Goal: Information Seeking & Learning: Learn about a topic

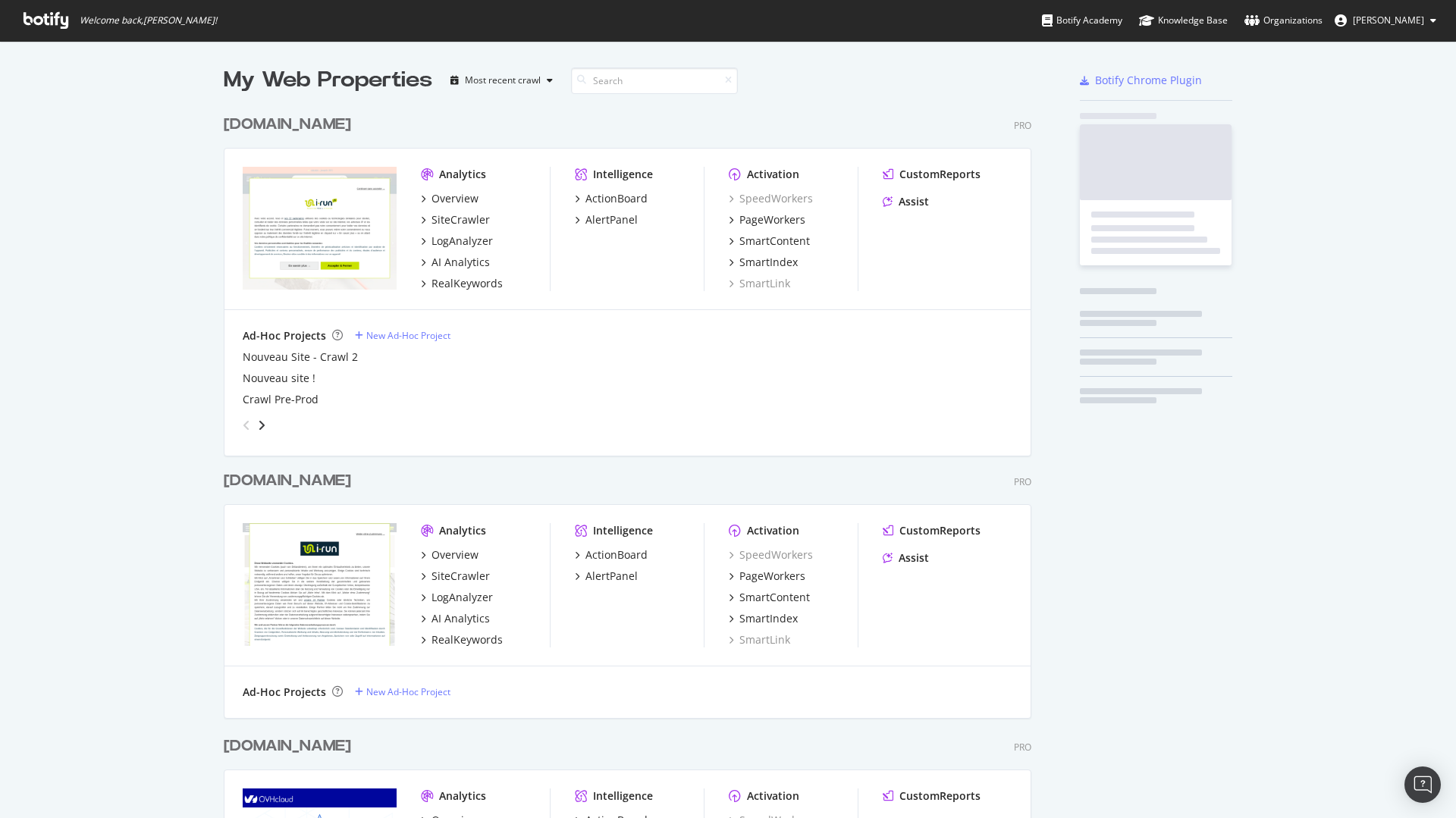
scroll to position [2267, 808]
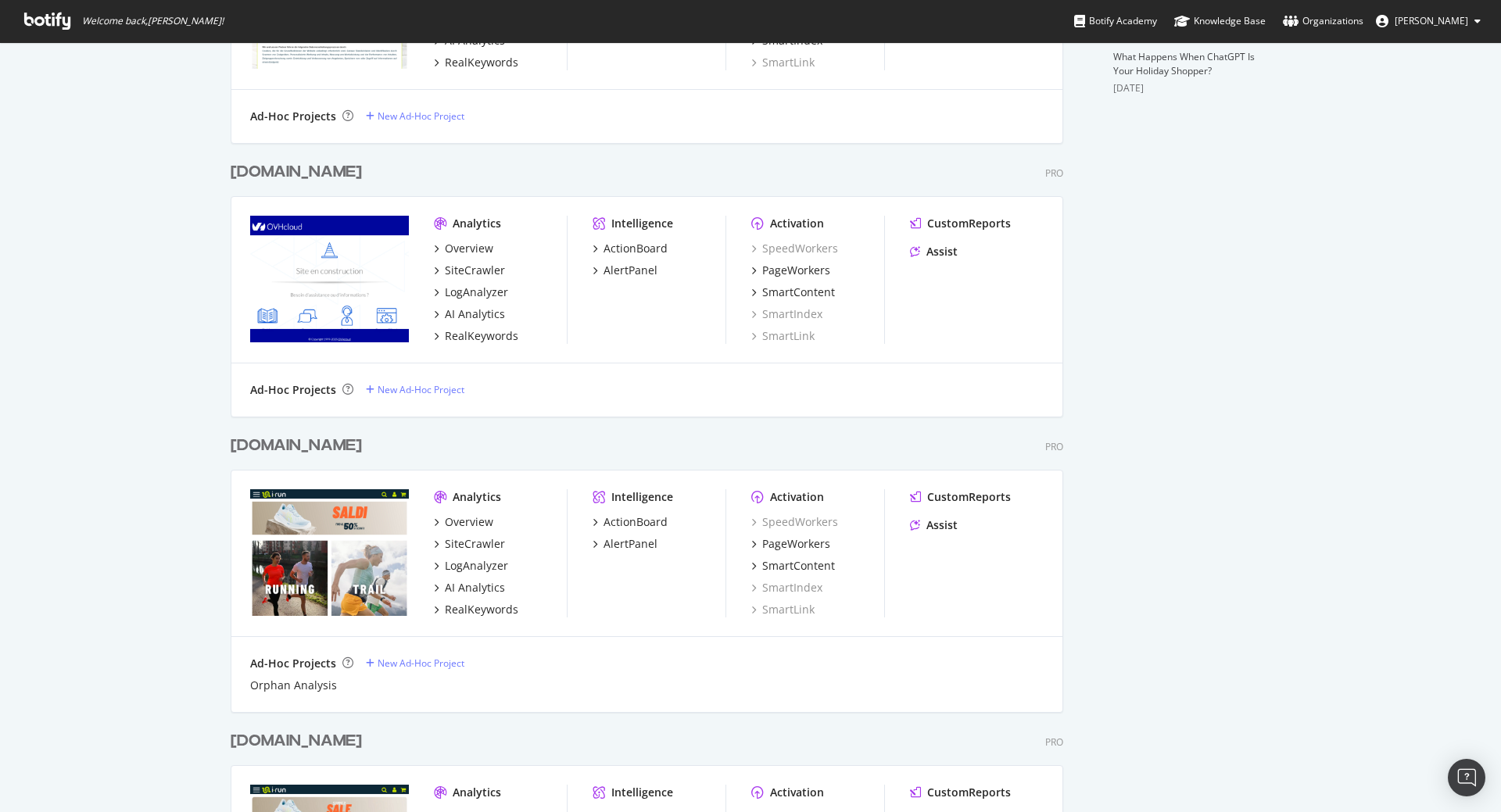
scroll to position [782, 0]
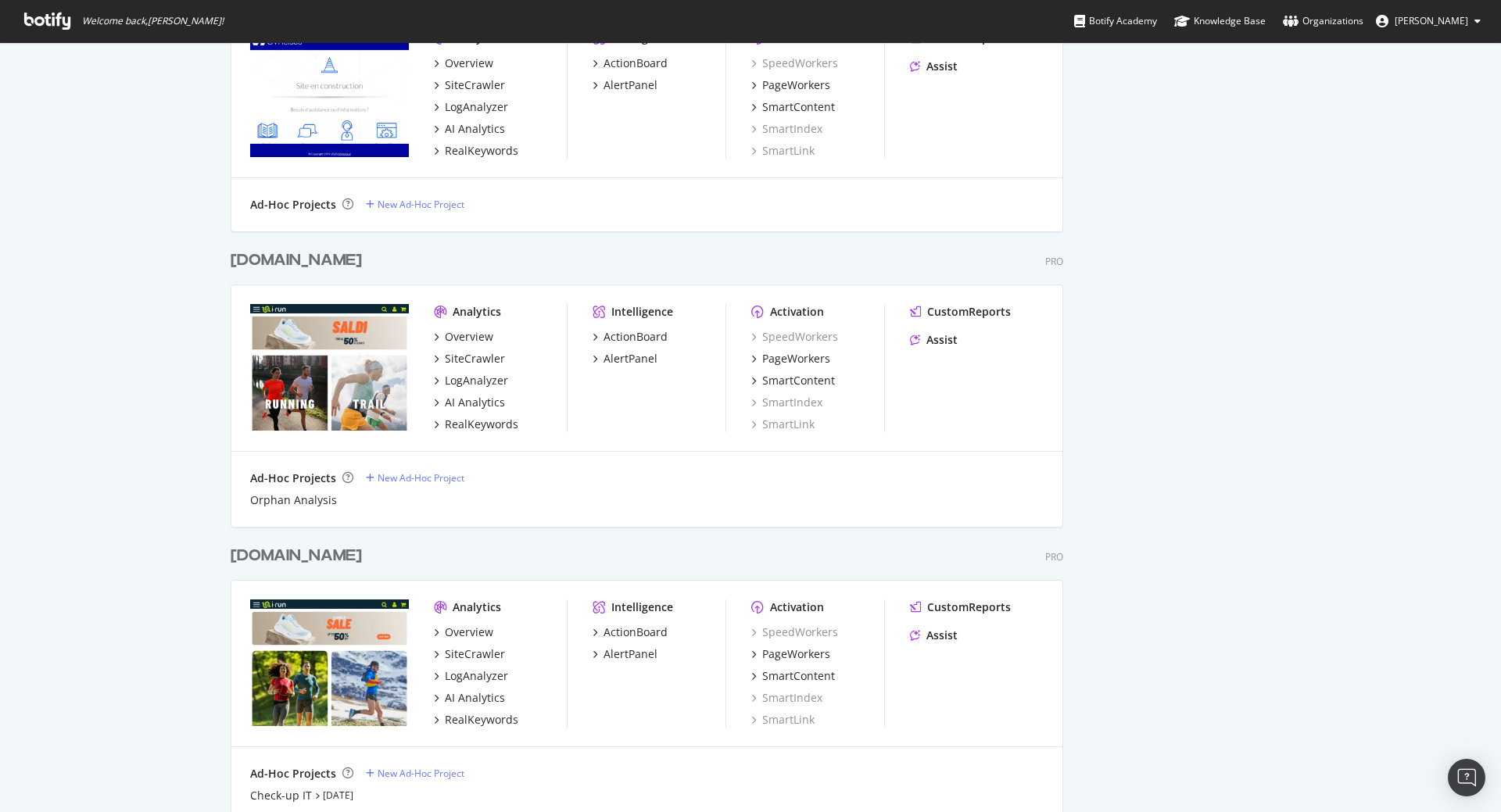
click at [265, 556] on div "irun.com" at bounding box center [296, 556] width 131 height 23
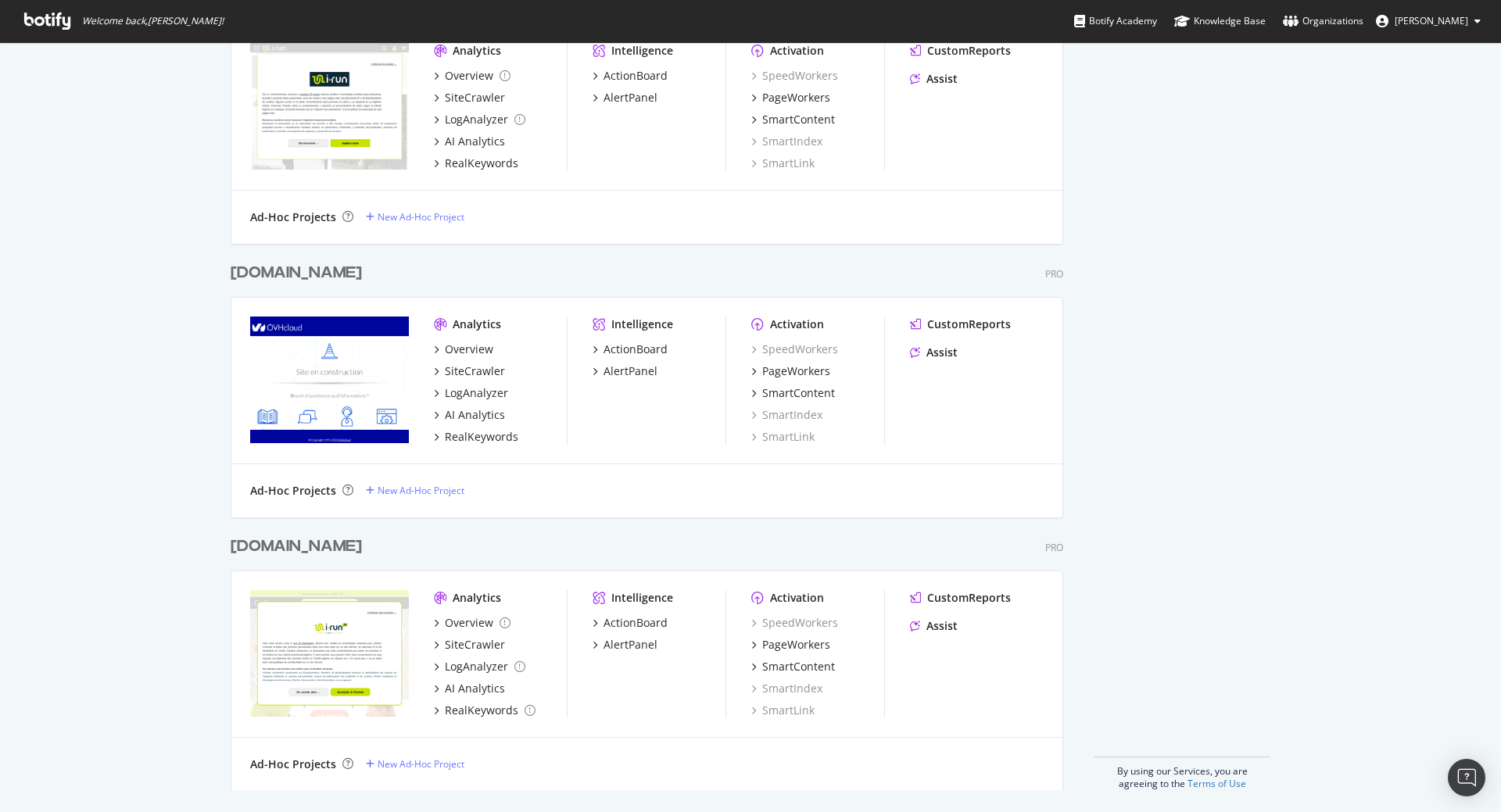
scroll to position [1659, 0]
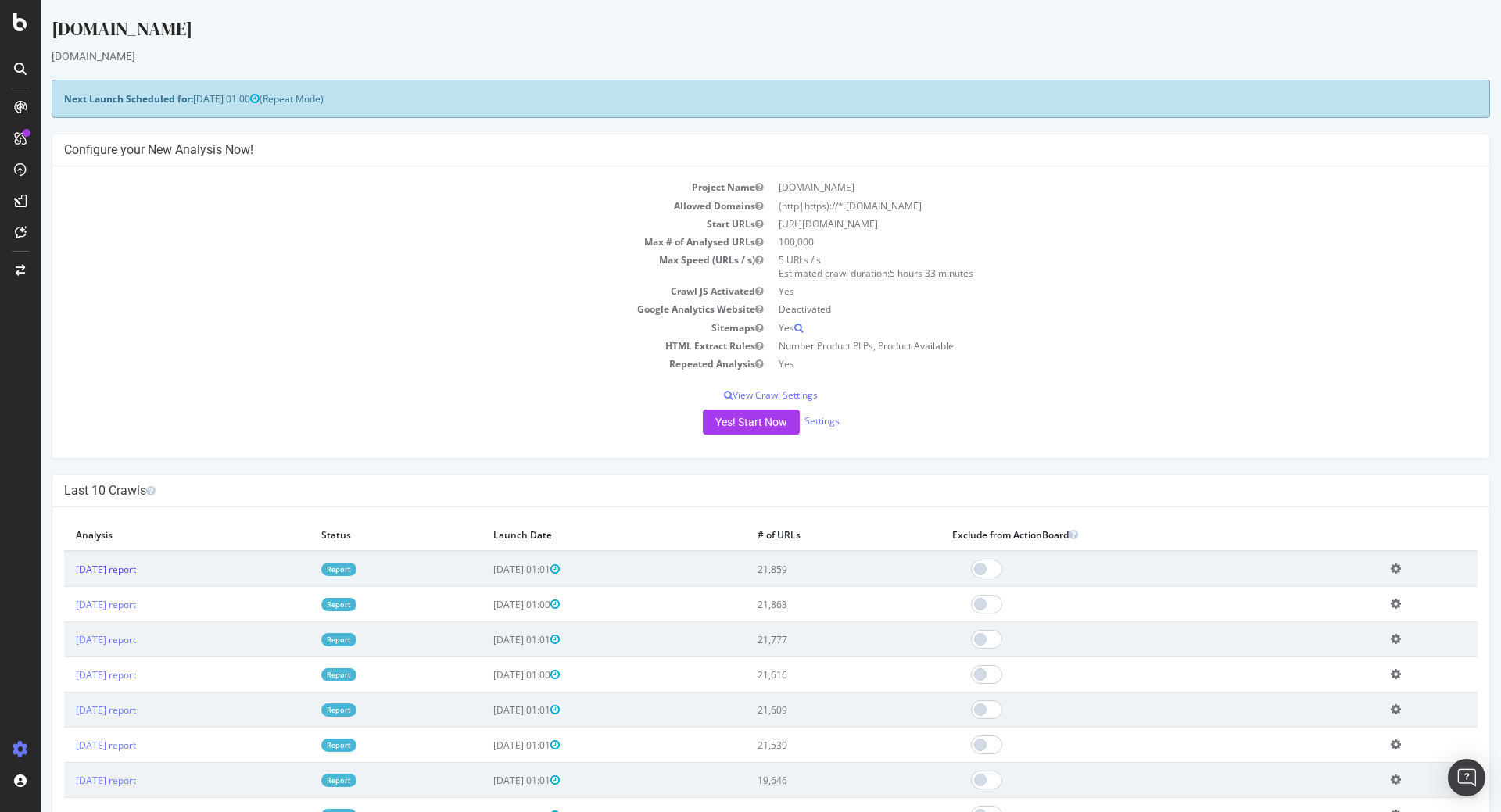
click at [136, 569] on link "[DATE] report" at bounding box center [106, 569] width 61 height 14
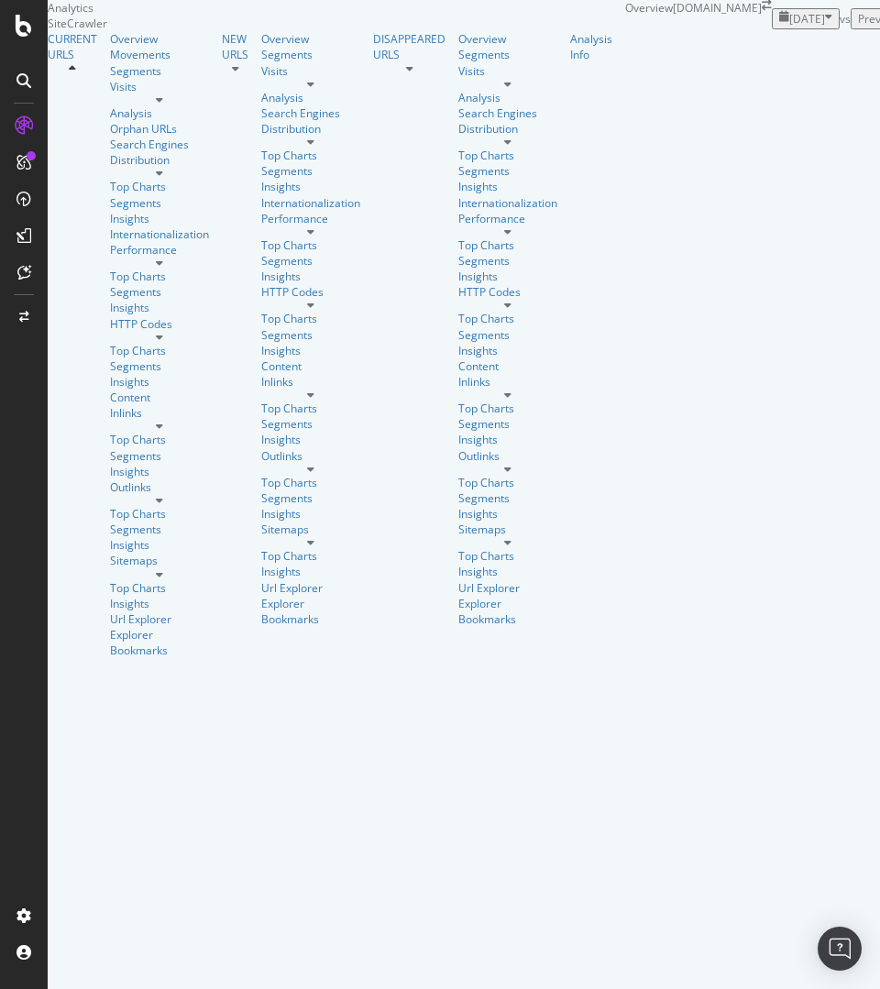
scroll to position [1142, 0]
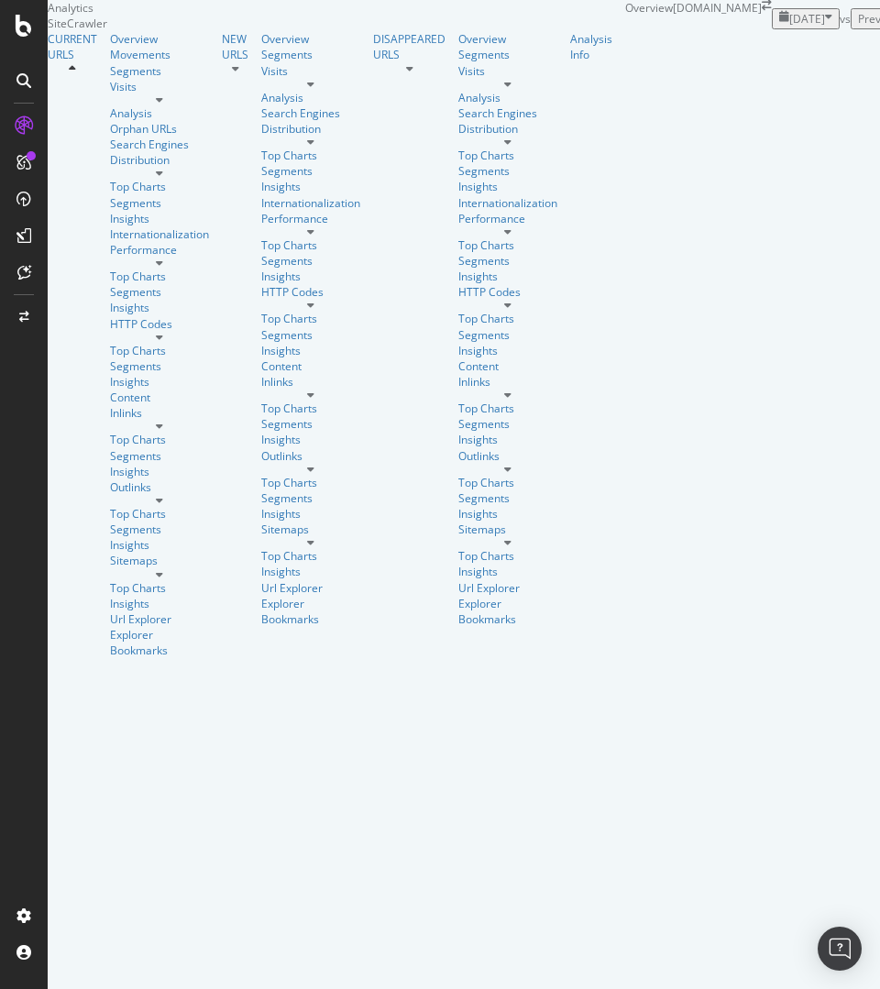
scroll to position [3218, 0]
click at [110, 62] on div "Movements" at bounding box center [159, 55] width 99 height 16
click at [110, 79] on div "Segments" at bounding box center [159, 71] width 99 height 16
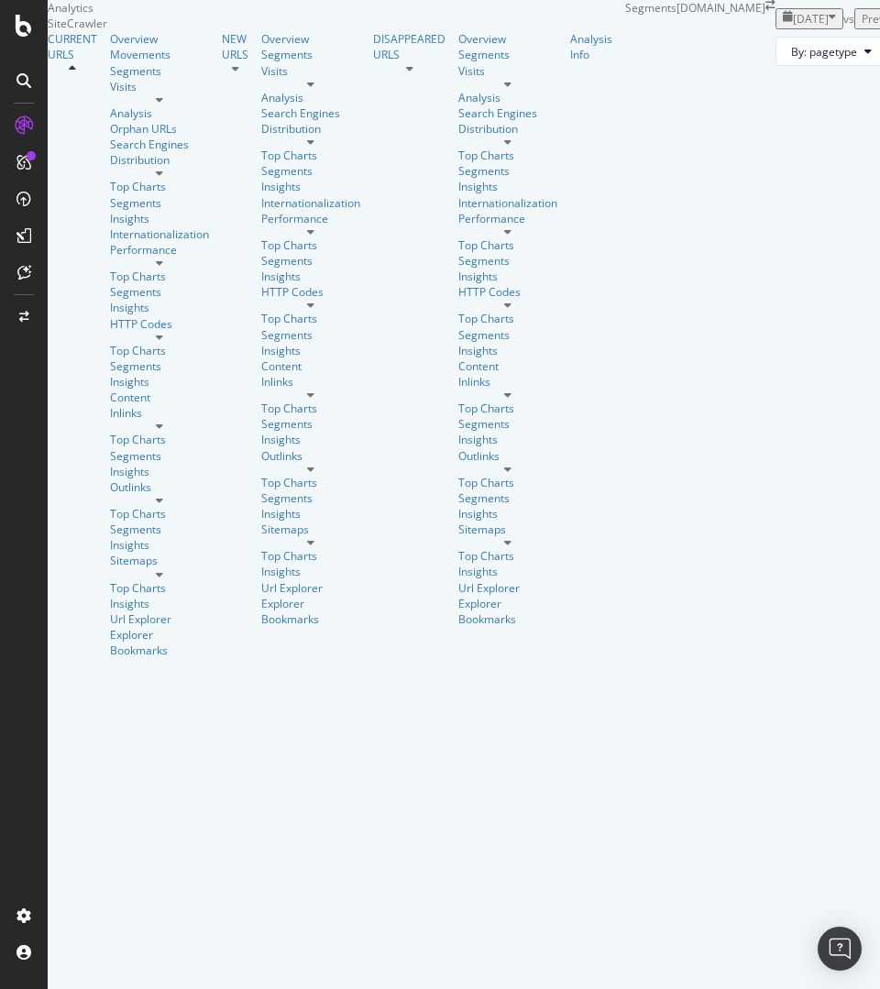
click at [110, 47] on div "Overview" at bounding box center [159, 39] width 99 height 16
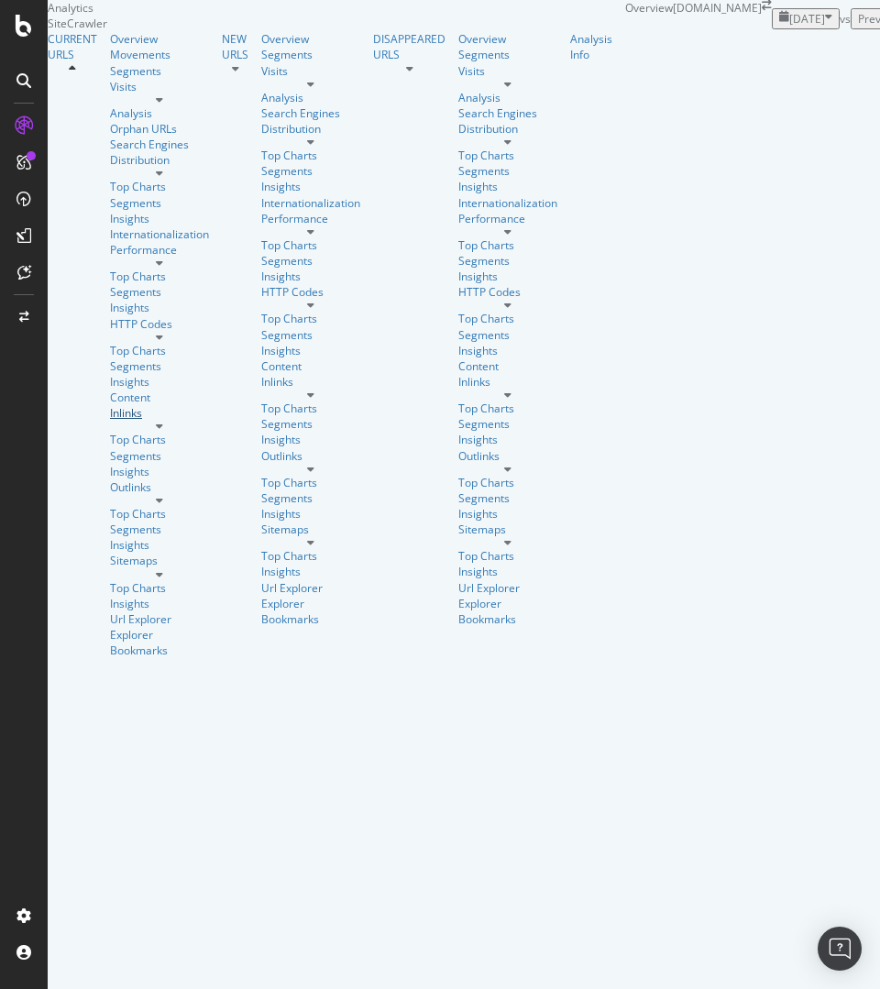
click at [110, 405] on link "Inlinks" at bounding box center [159, 413] width 99 height 16
click at [118, 192] on div "RealKeywords" at bounding box center [83, 184] width 72 height 16
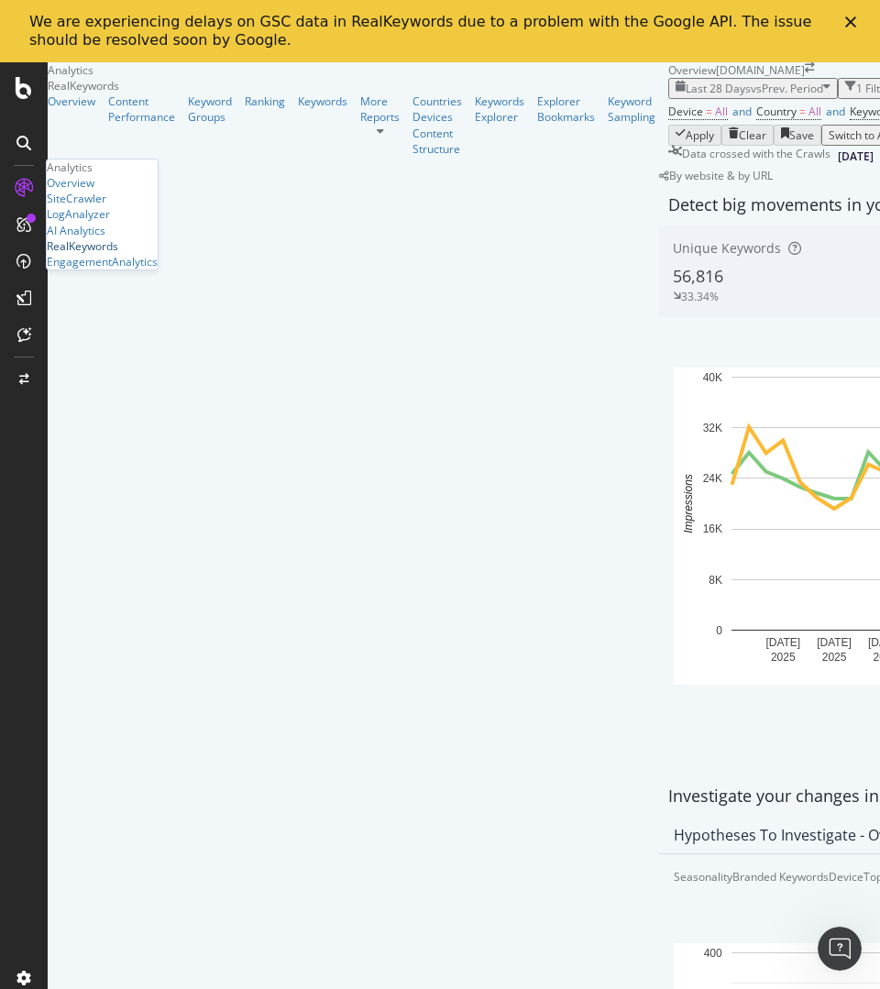
click at [116, 254] on div "RealKeywords" at bounding box center [83, 246] width 72 height 16
click at [126, 301] on div "CustomReports" at bounding box center [86, 293] width 79 height 16
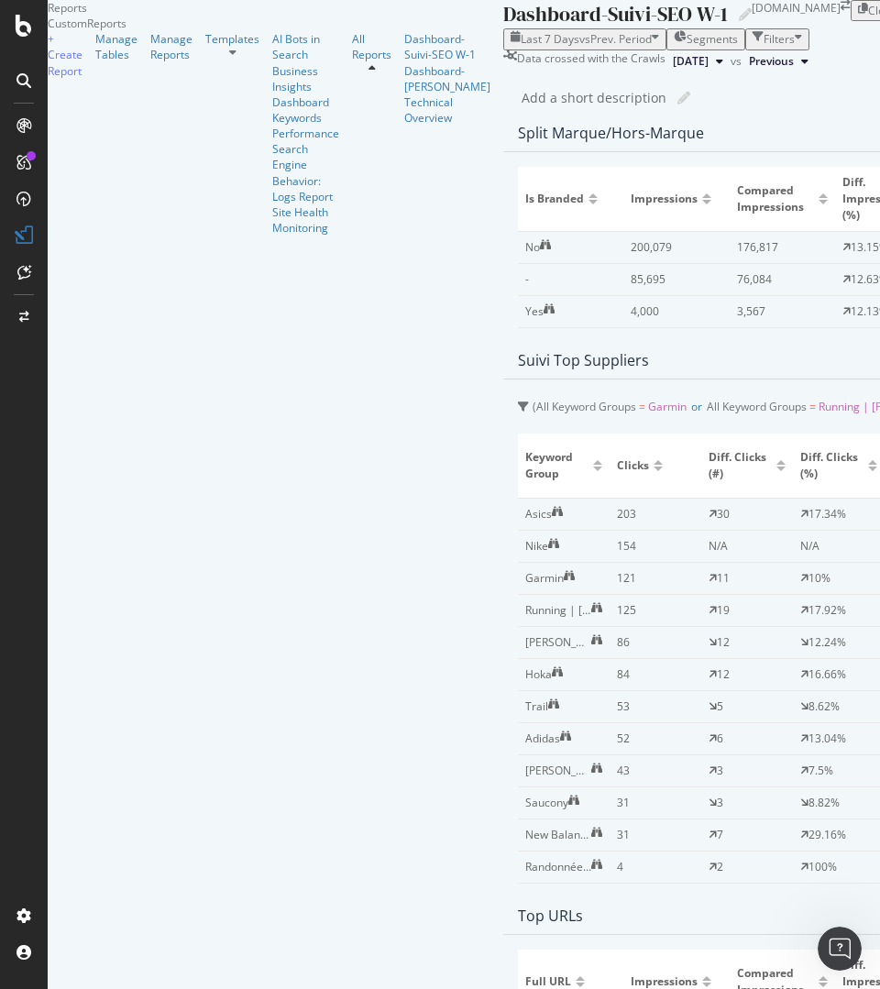
click at [716, 67] on icon at bounding box center [719, 61] width 7 height 11
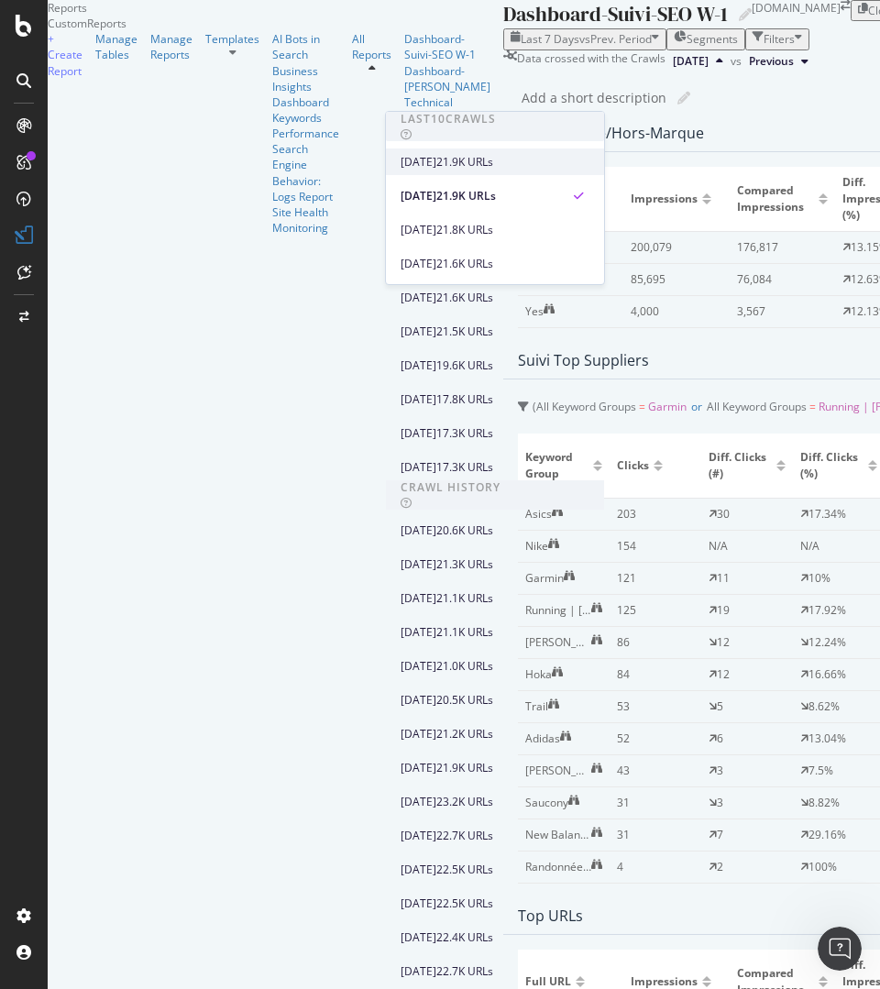
click at [436, 158] on div "2025 Oct. 11th" at bounding box center [419, 162] width 36 height 17
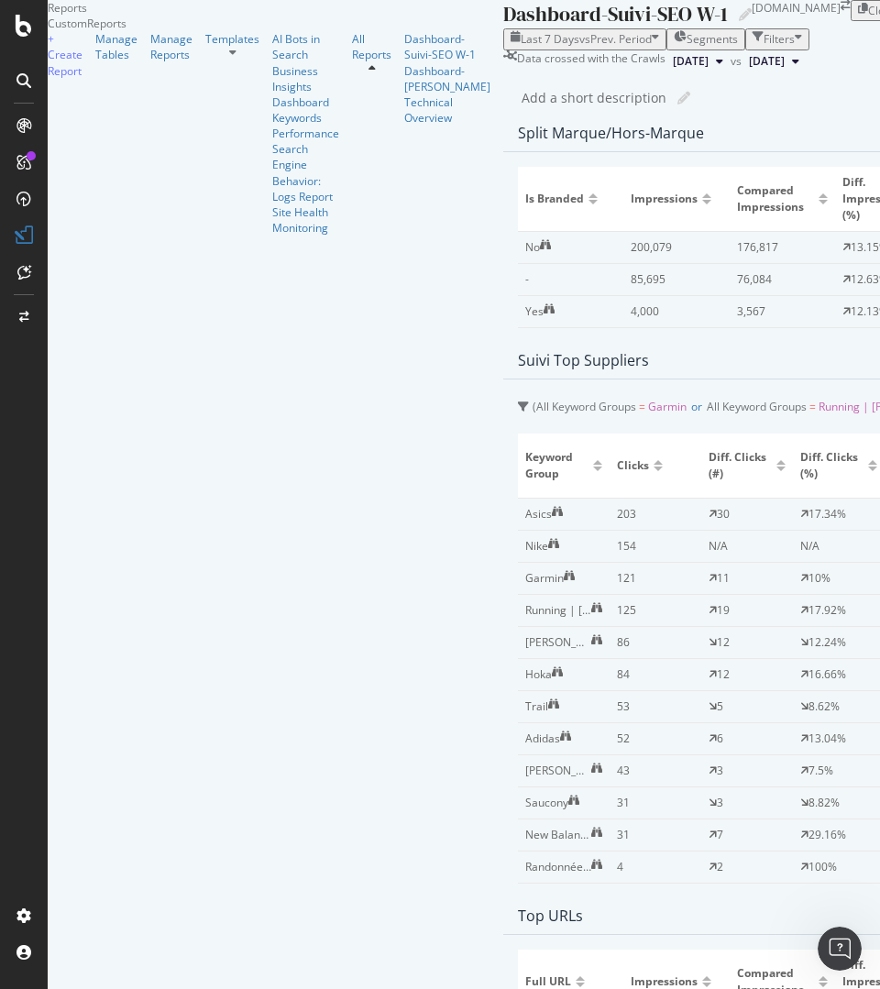
scroll to position [643, 0]
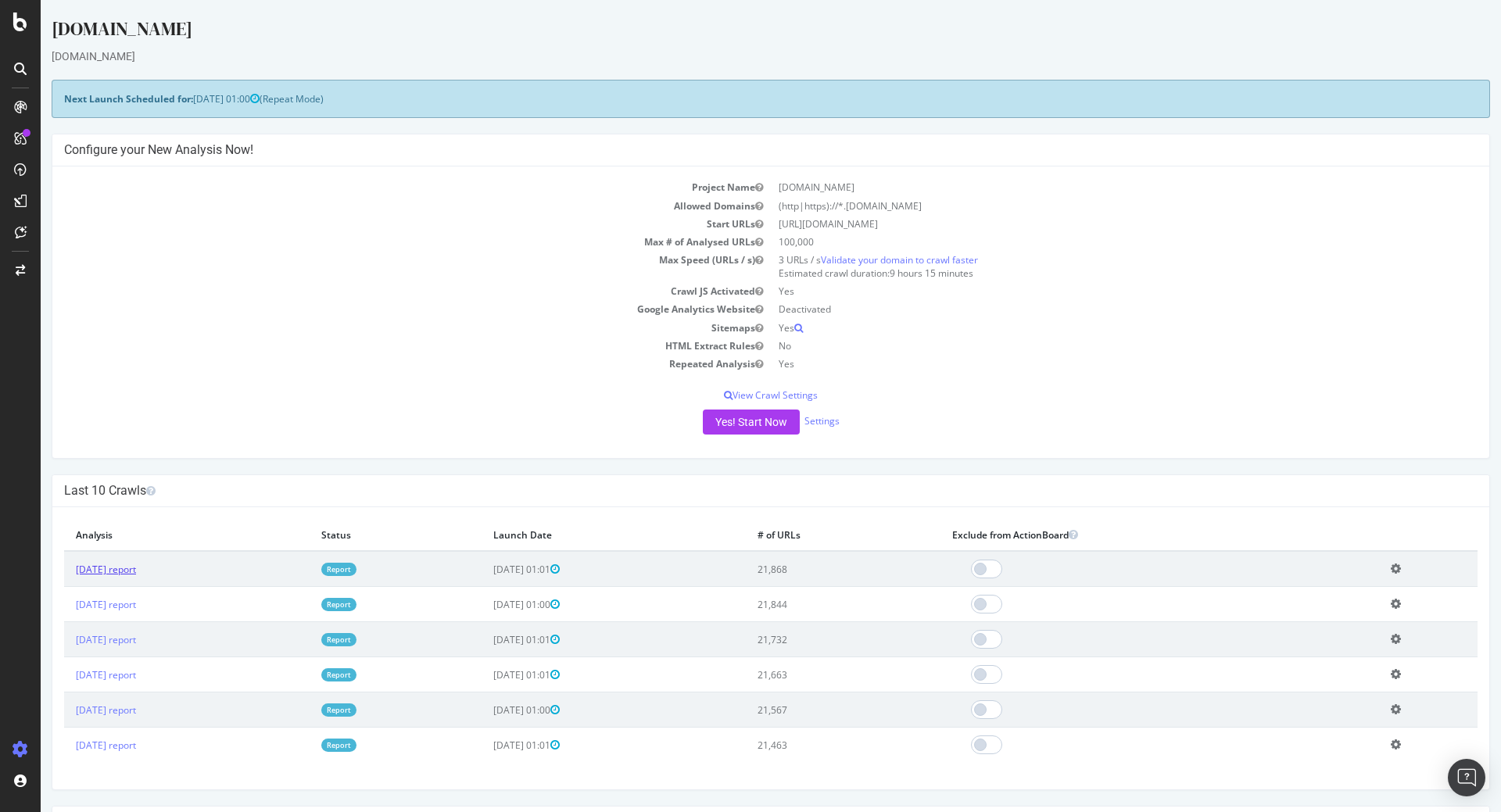
click at [136, 570] on link "2025 Oct. 11th report" at bounding box center [106, 569] width 61 height 14
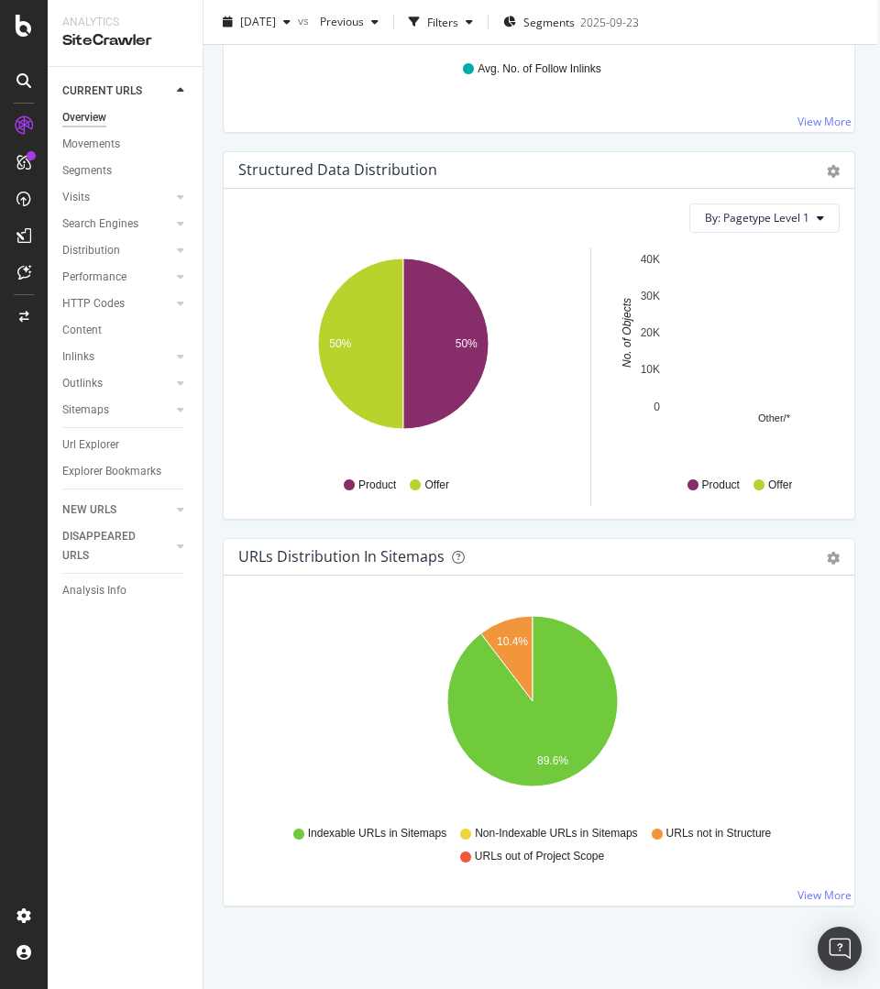
scroll to position [3229, 7]
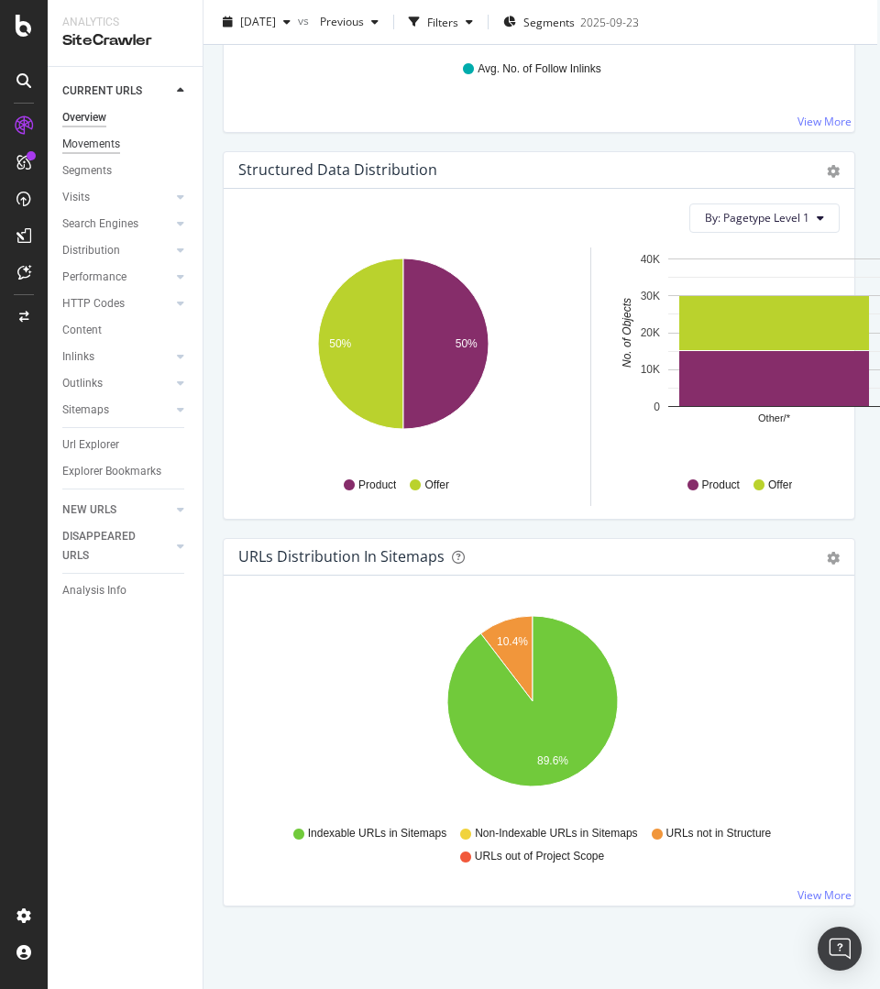
click at [107, 143] on div "Movements" at bounding box center [91, 144] width 58 height 19
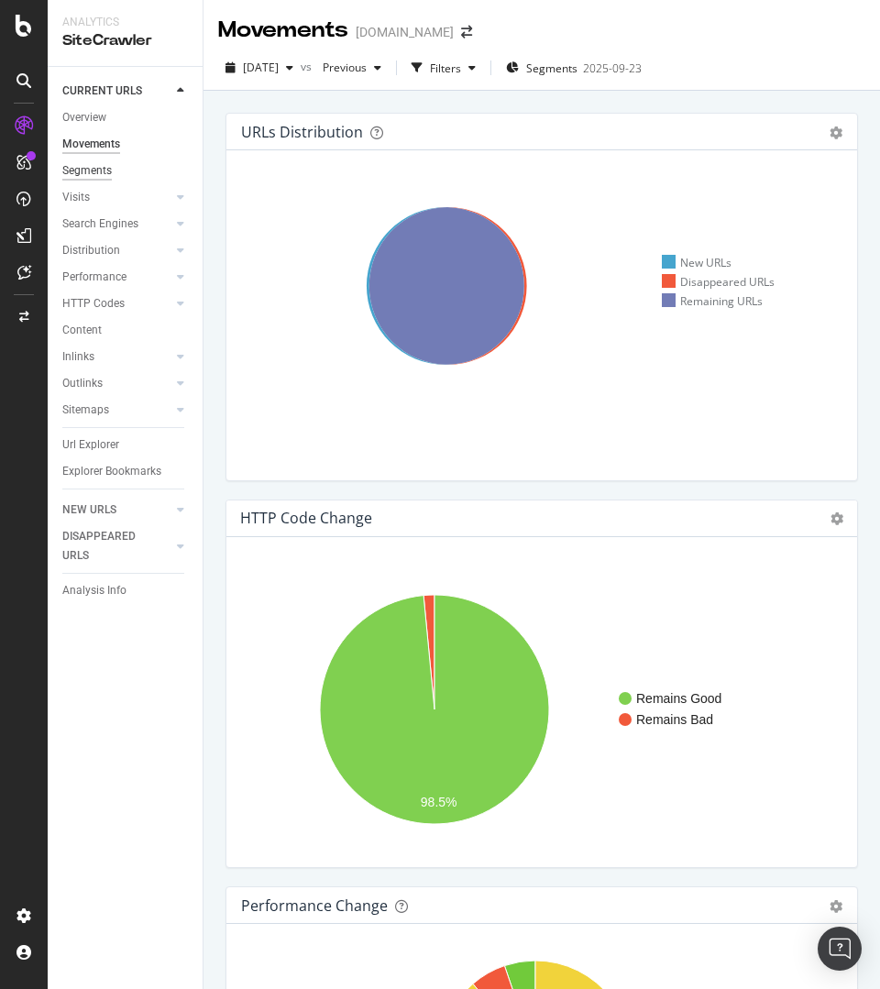
click at [99, 163] on div "Segments" at bounding box center [87, 170] width 50 height 19
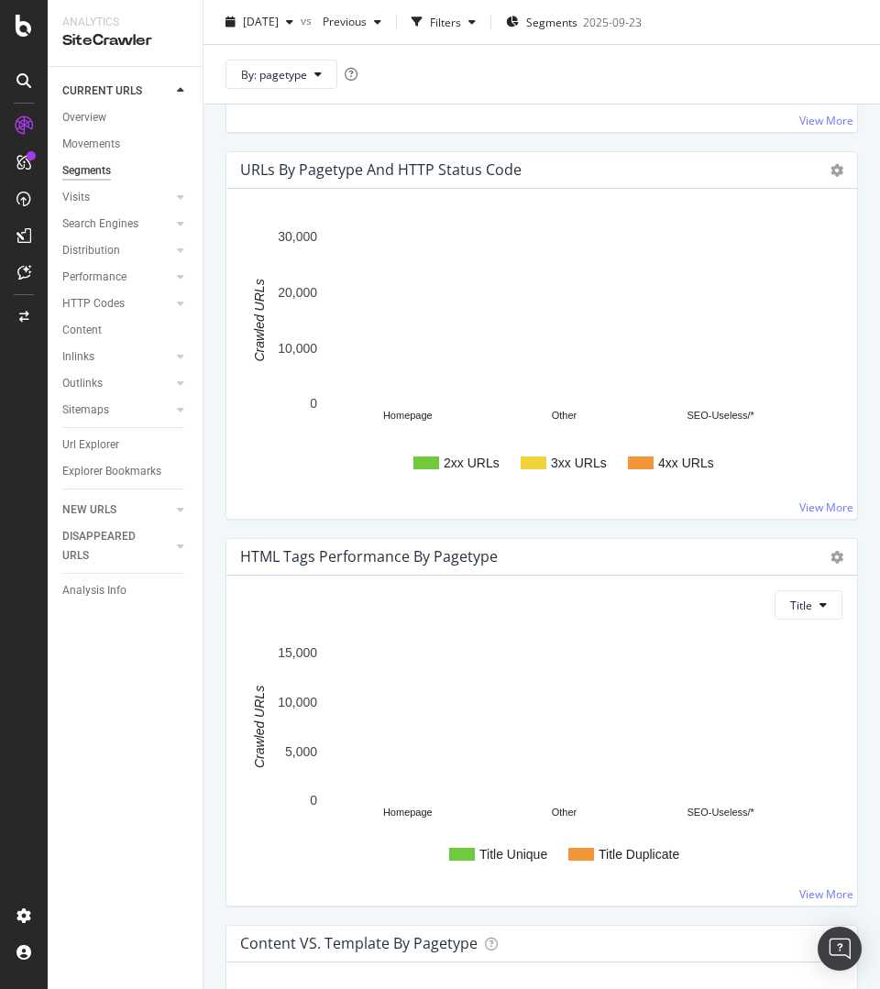
scroll to position [2231, 0]
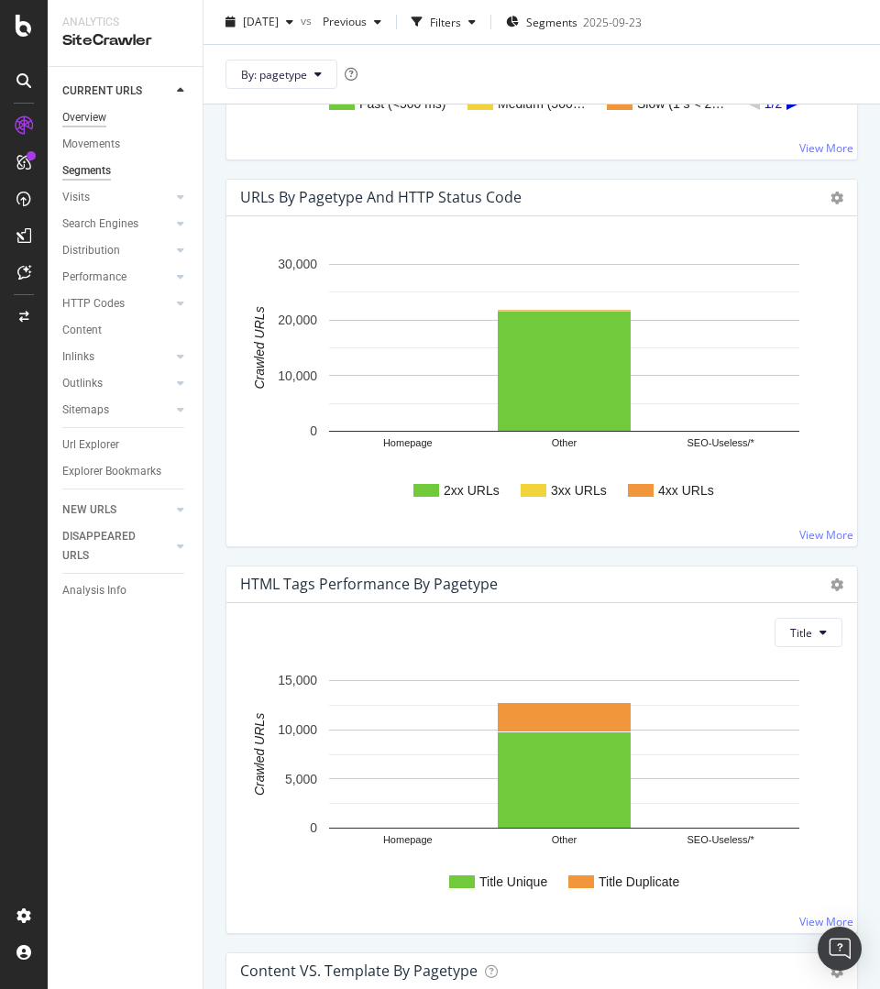
click at [95, 119] on div "Overview" at bounding box center [84, 117] width 44 height 19
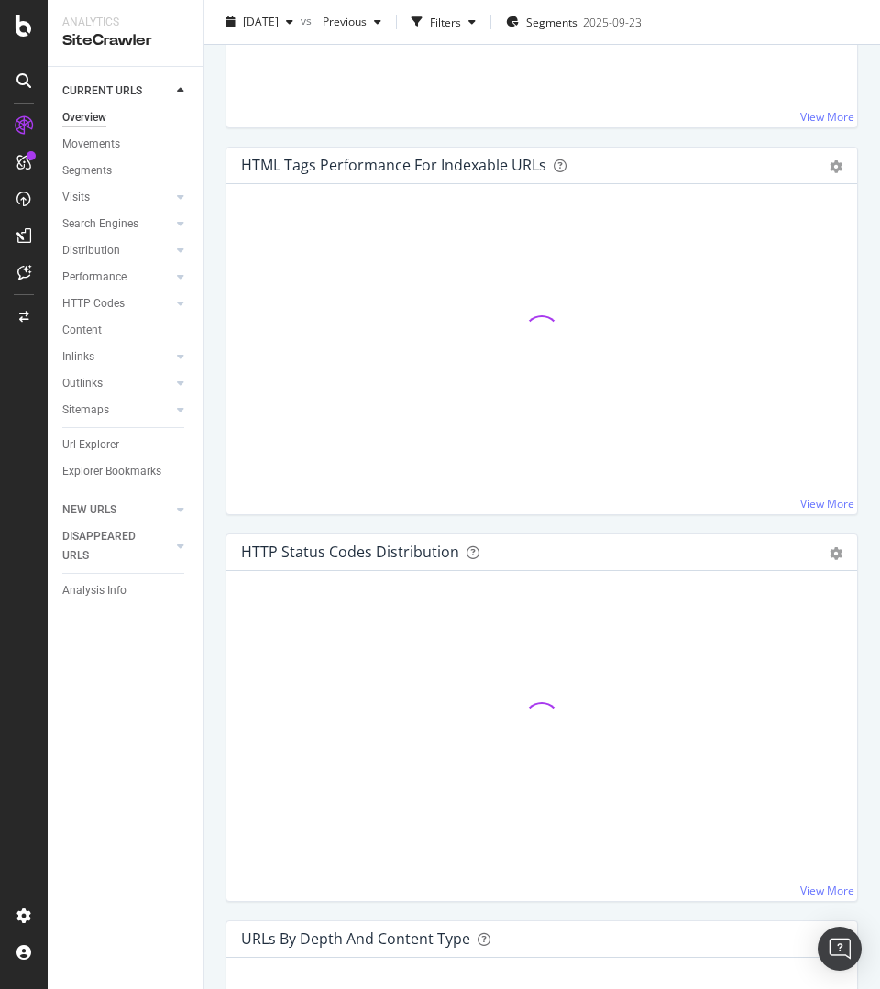
scroll to position [2171, 0]
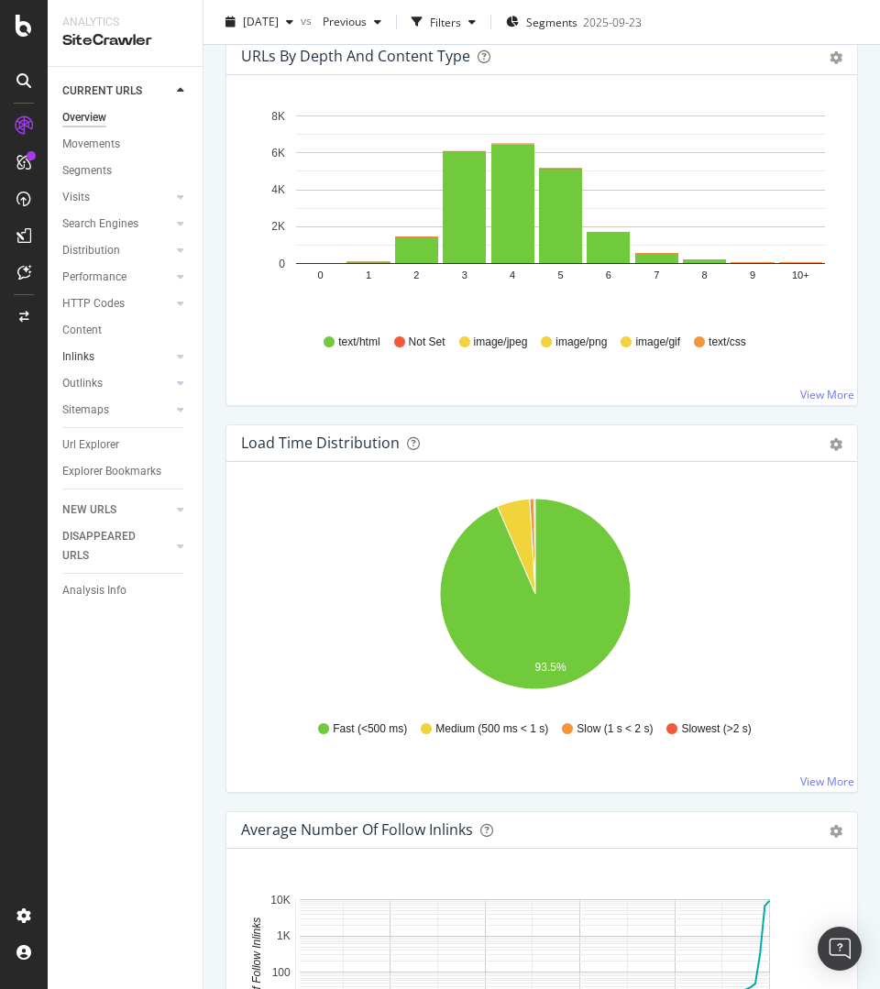
click at [113, 358] on link "Inlinks" at bounding box center [116, 357] width 109 height 19
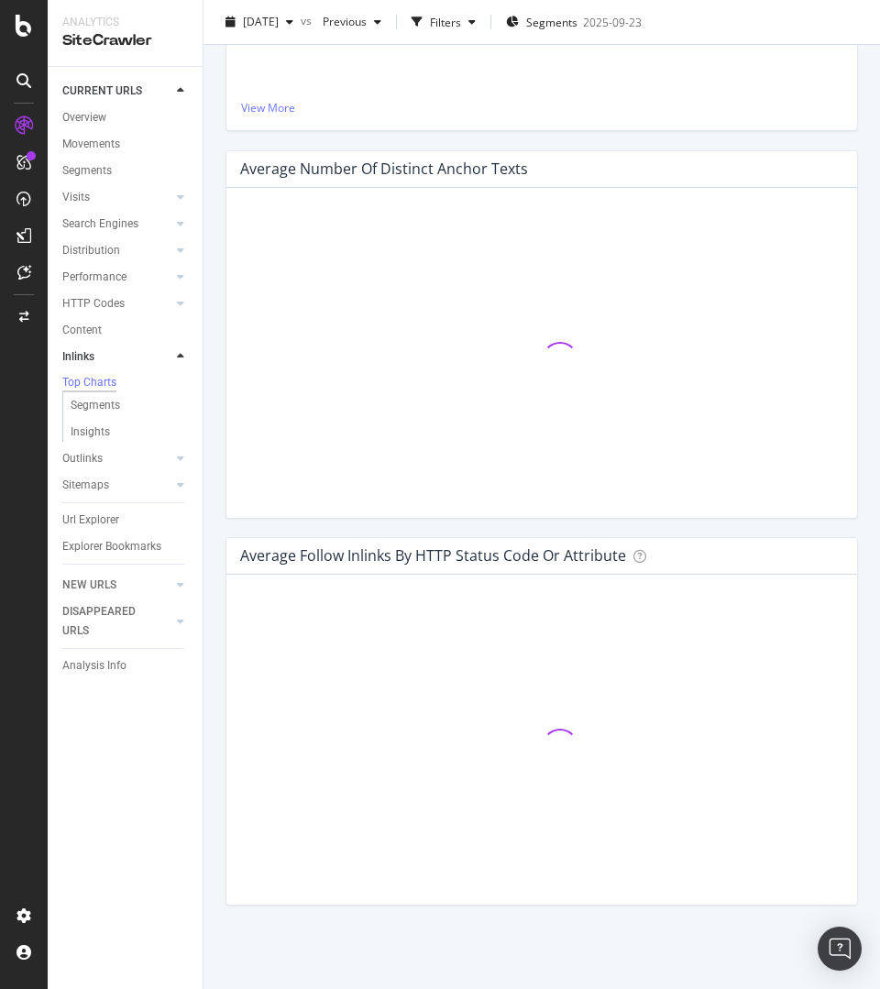
scroll to position [1779, 0]
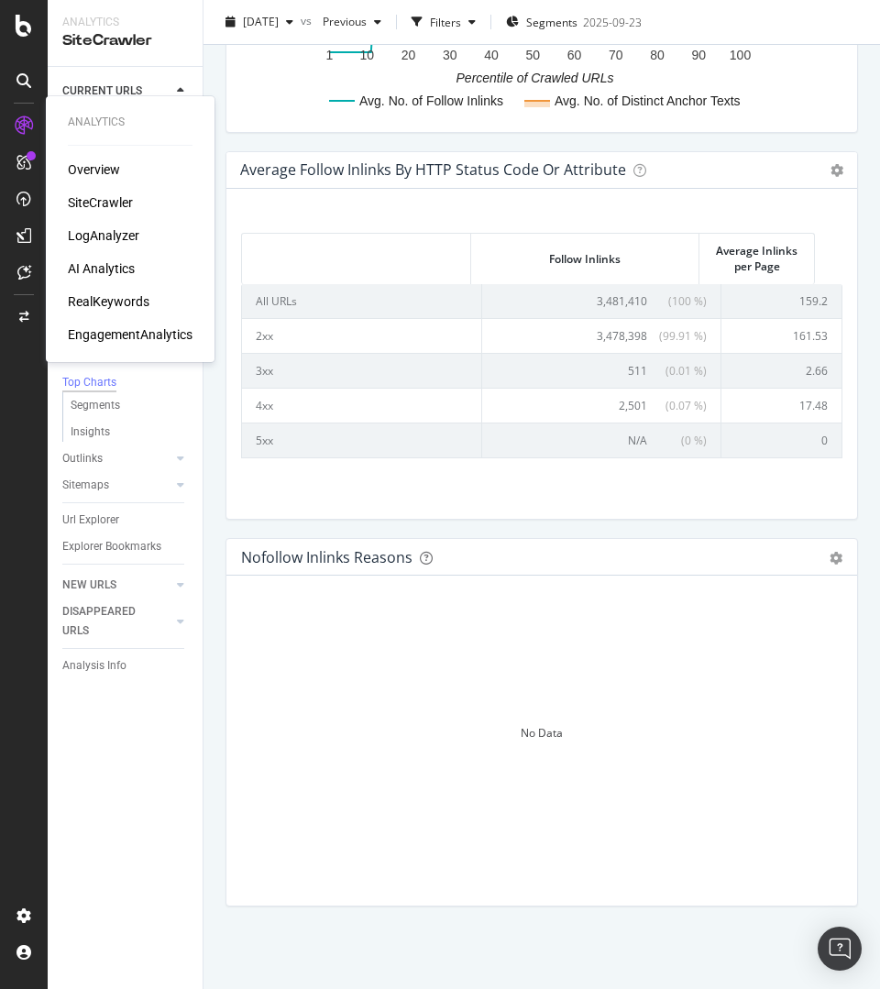
click at [113, 300] on div "RealKeywords" at bounding box center [109, 301] width 82 height 18
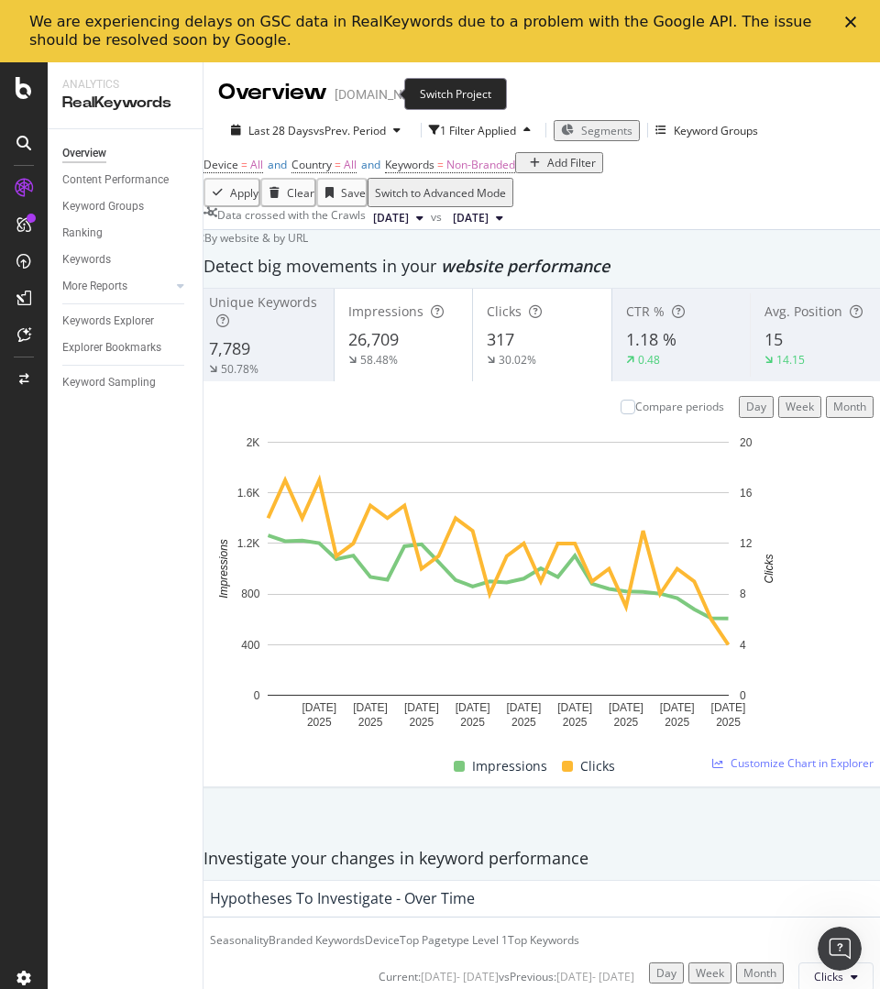
click at [440, 94] on icon "arrow-right-arrow-left" at bounding box center [445, 94] width 11 height 13
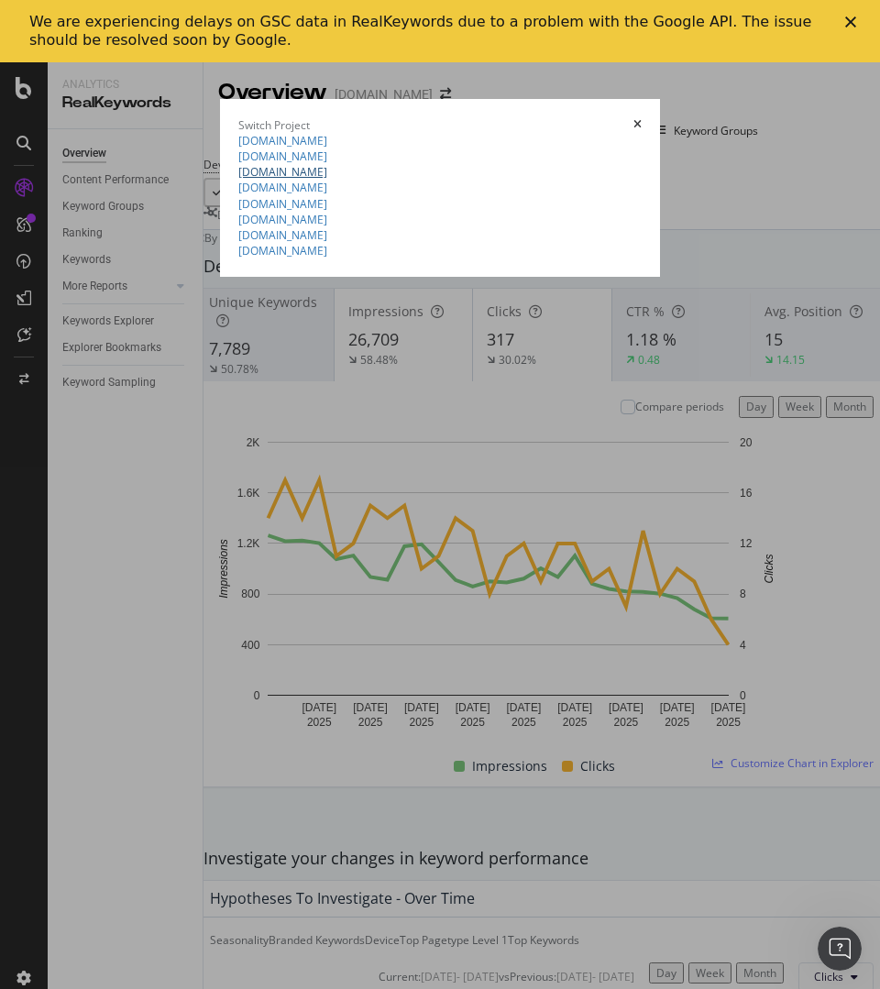
click at [238, 180] on link "irun.at" at bounding box center [282, 172] width 89 height 16
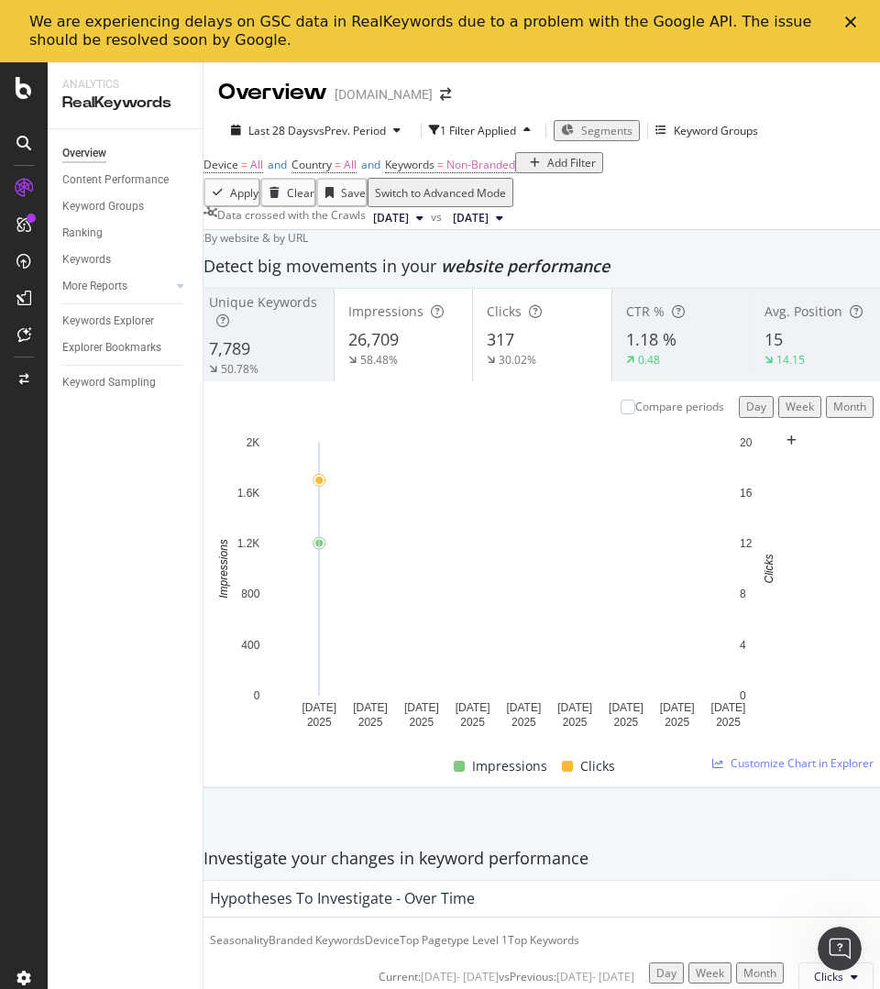
scroll to position [1540, 0]
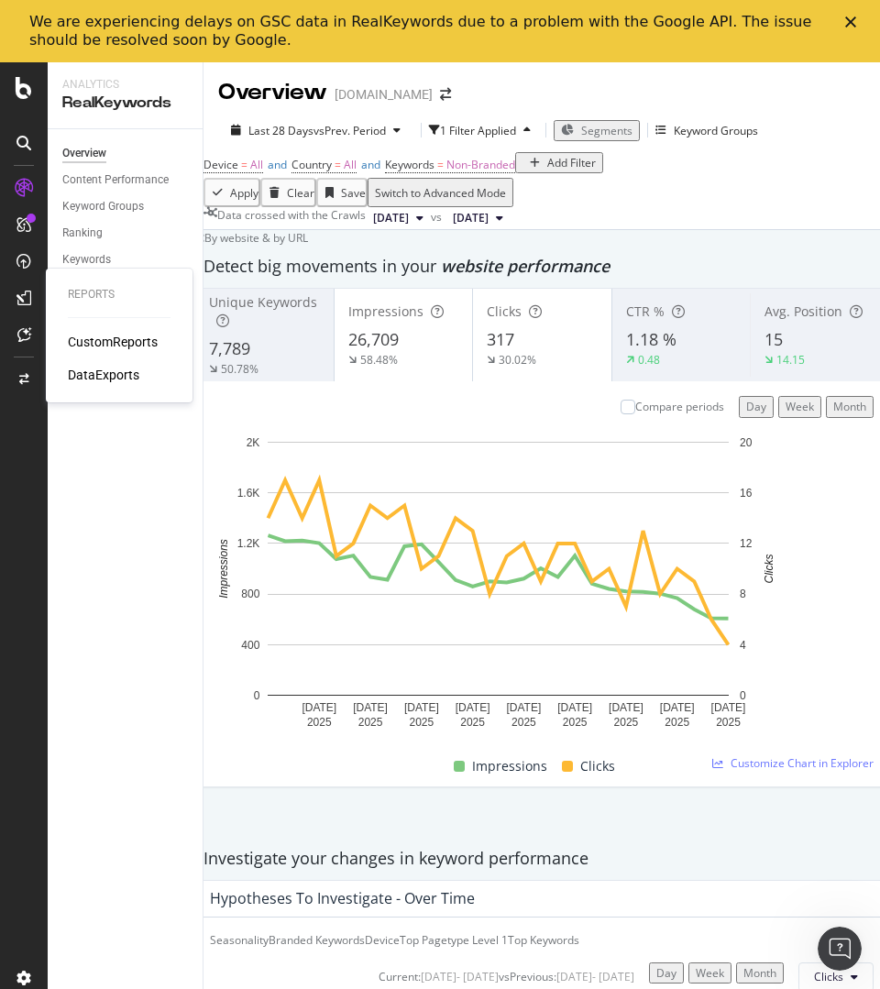
click at [146, 347] on div "CustomReports" at bounding box center [113, 342] width 90 height 18
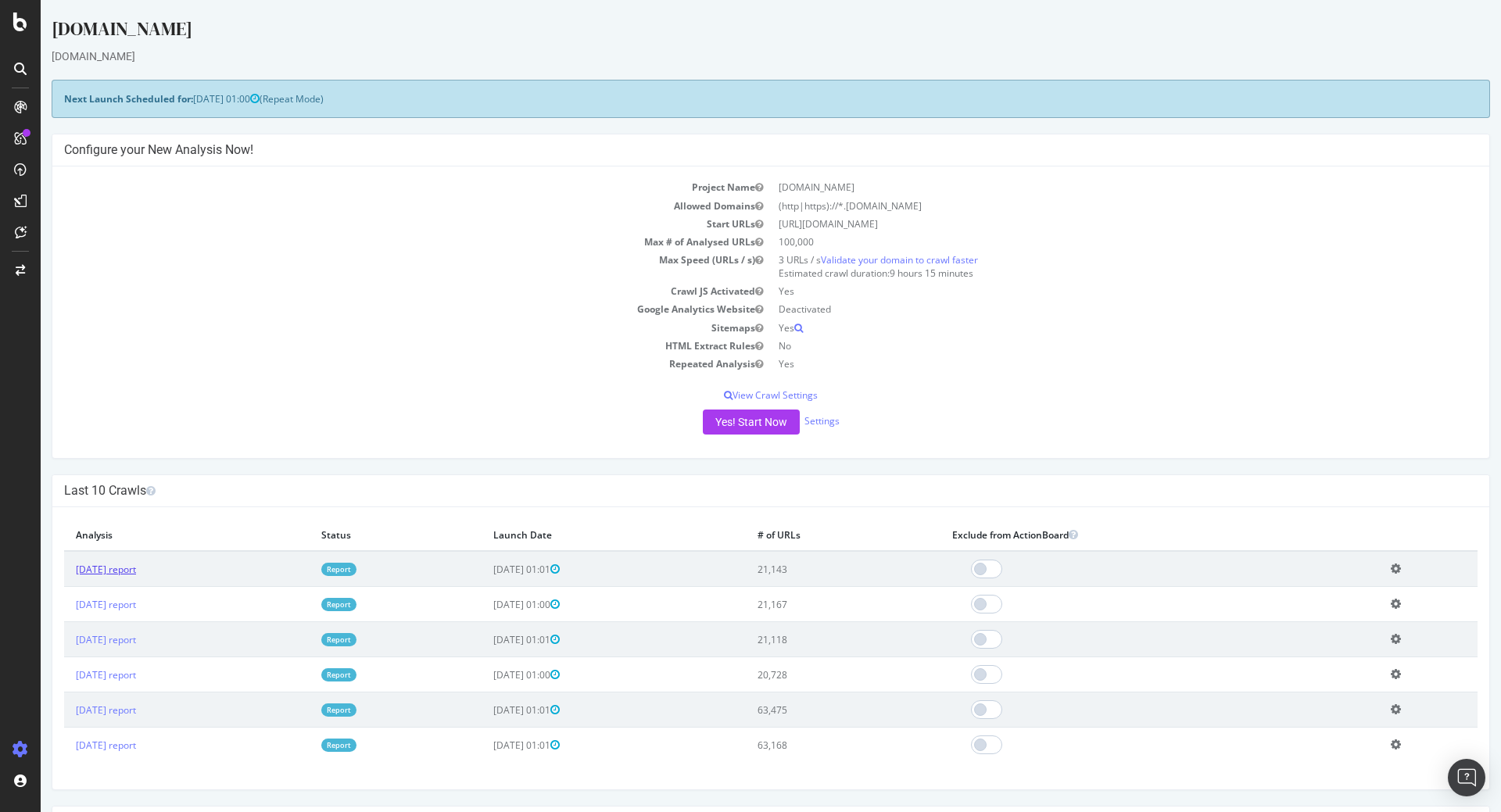
click at [136, 568] on link "[DATE] report" at bounding box center [106, 569] width 61 height 14
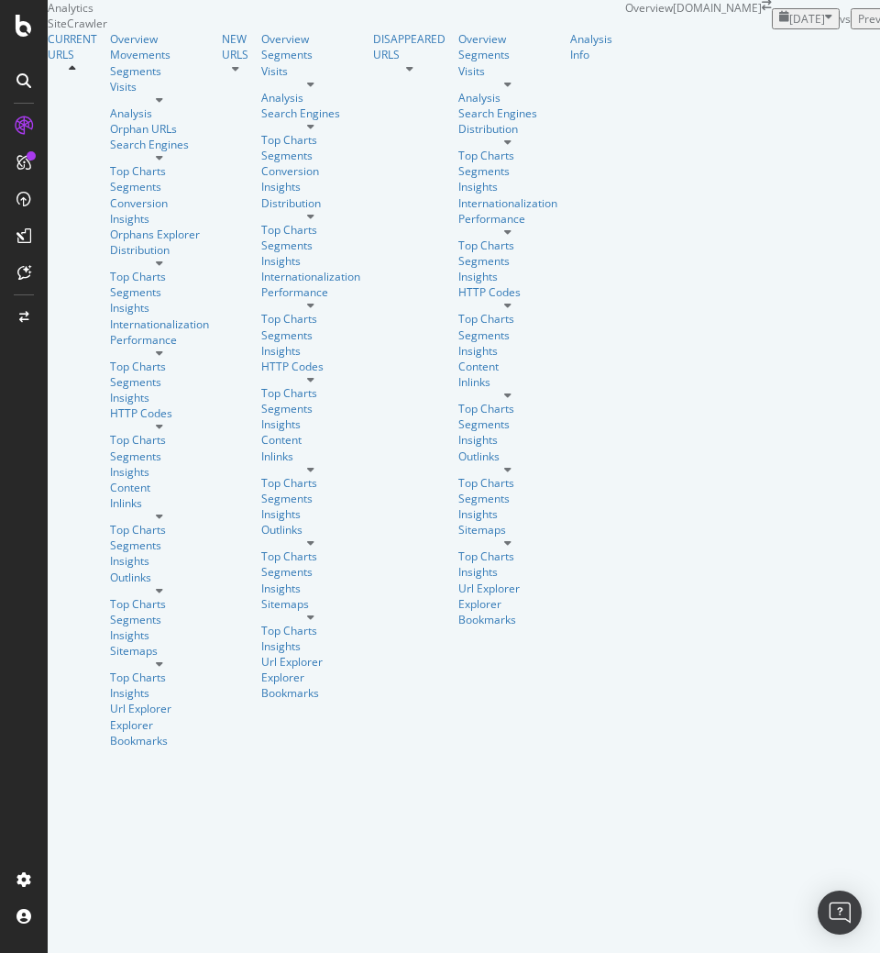
scroll to position [3255, 0]
click at [110, 62] on div "Movements" at bounding box center [159, 55] width 99 height 16
click at [110, 79] on div "Segments" at bounding box center [159, 71] width 99 height 16
click at [118, 192] on div "RealKeywords" at bounding box center [83, 184] width 72 height 16
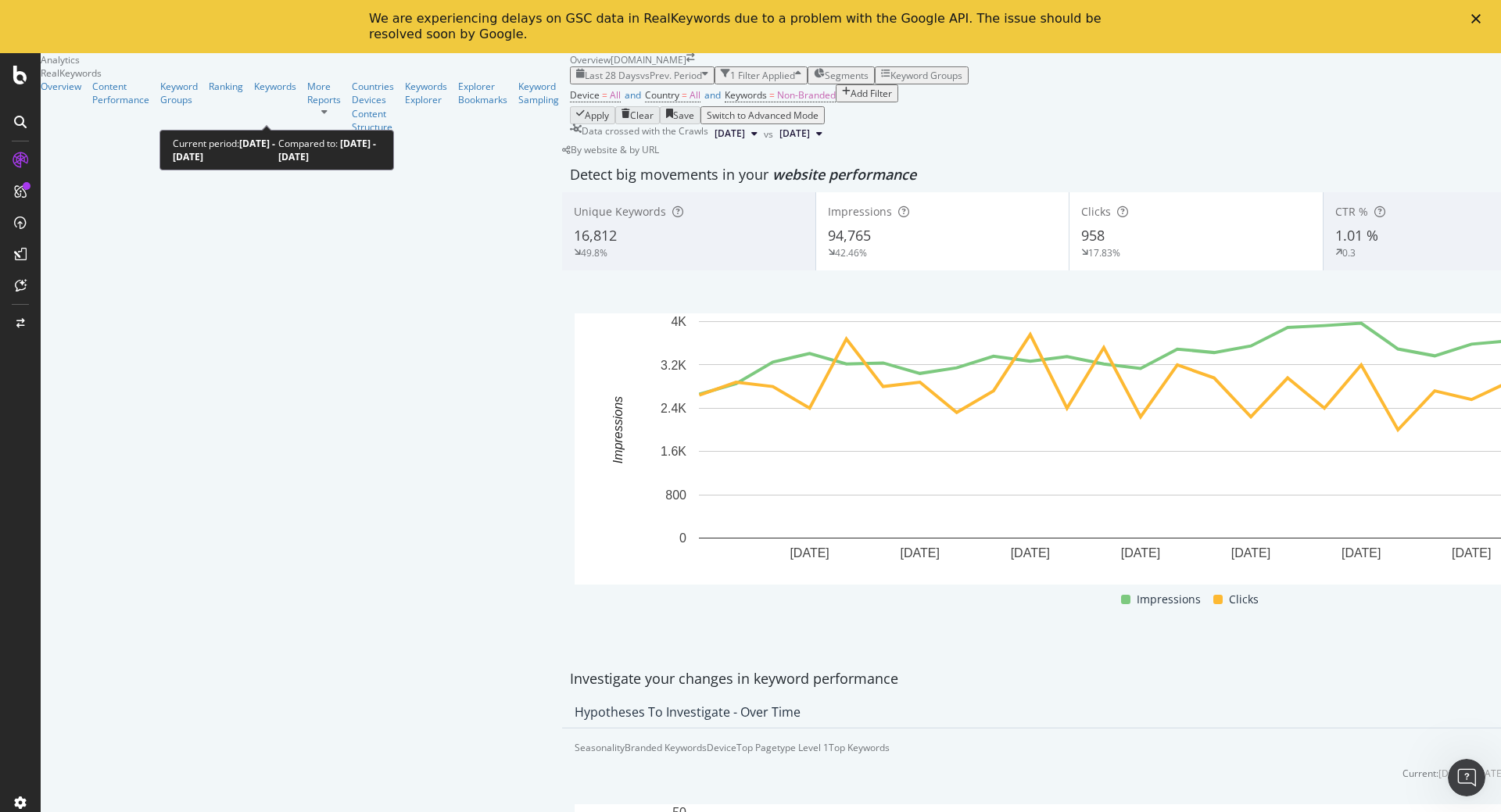
click at [701, 82] on icon "button" at bounding box center [704, 76] width 6 height 14
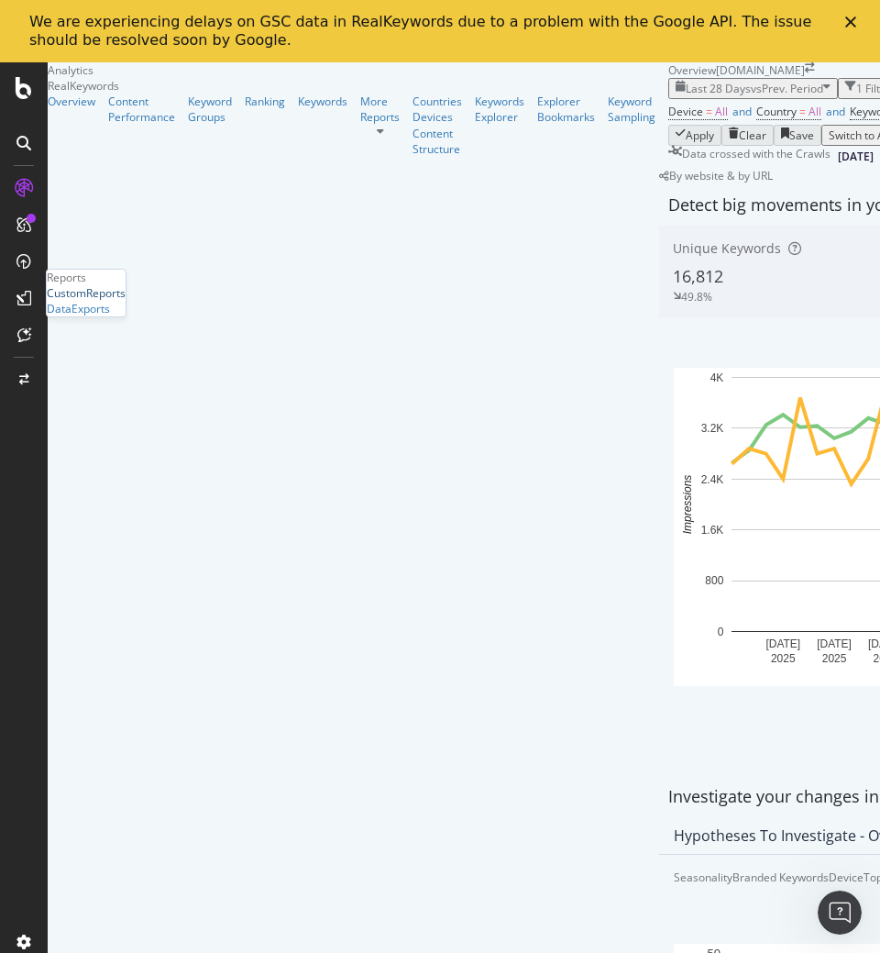
click at [126, 301] on div "CustomReports" at bounding box center [86, 293] width 79 height 16
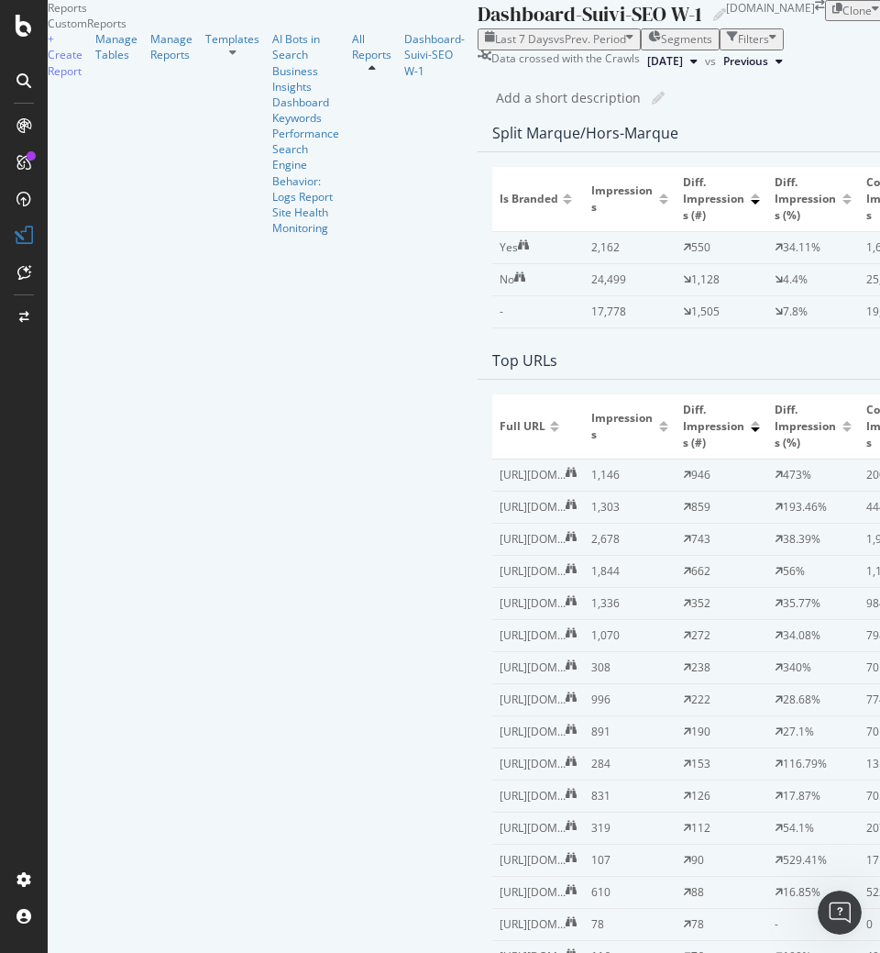
scroll to position [1054, 0]
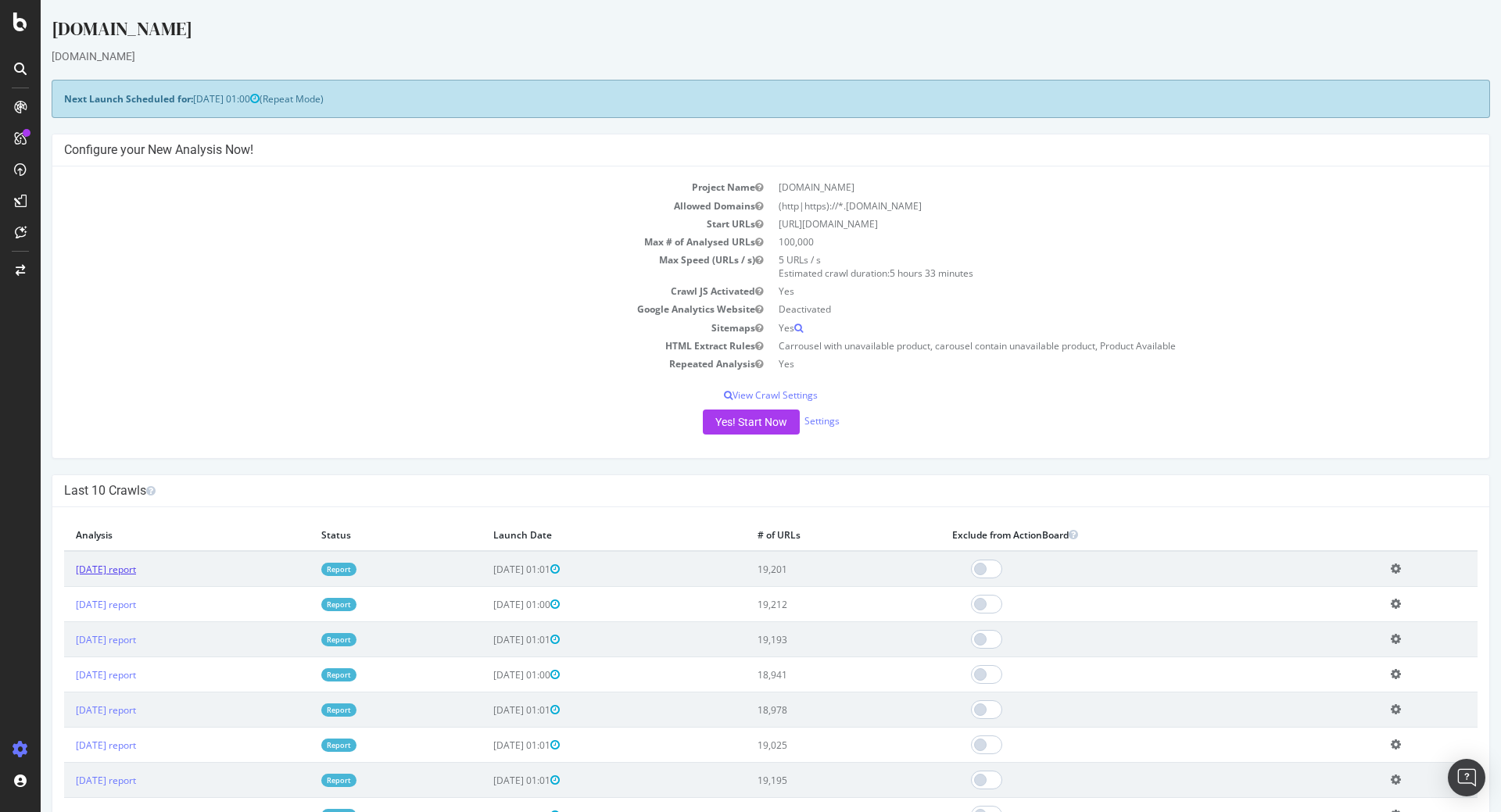
click at [136, 573] on link "[DATE] report" at bounding box center [106, 569] width 61 height 14
click at [136, 572] on link "[DATE] report" at bounding box center [106, 569] width 61 height 14
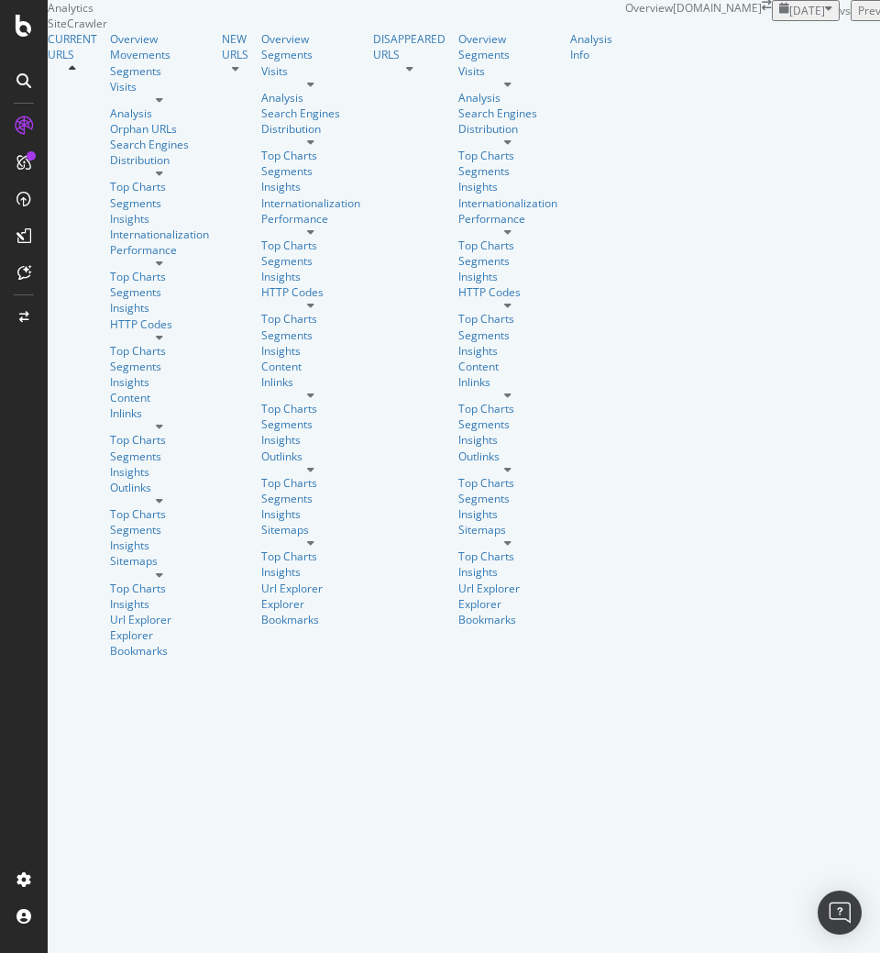
scroll to position [3269, 0]
click at [110, 62] on div "Movements" at bounding box center [159, 55] width 99 height 16
click at [110, 79] on div "Segments" at bounding box center [159, 71] width 99 height 16
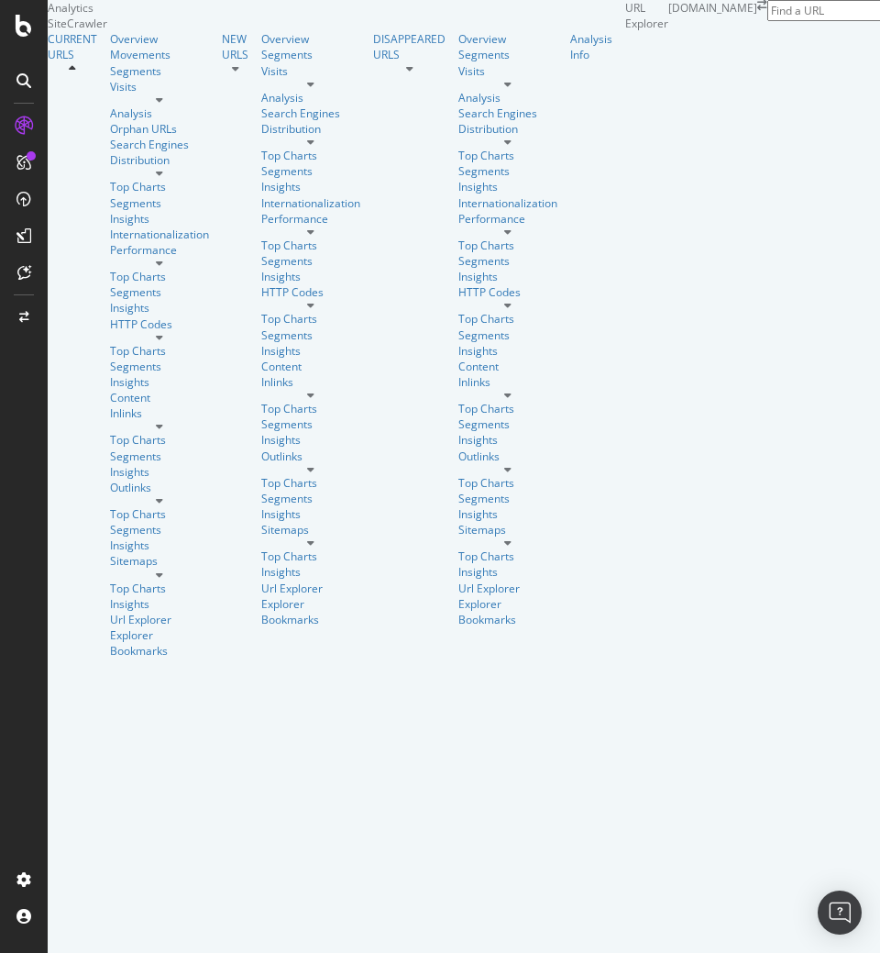
scroll to position [0, 3]
click at [118, 192] on div "RealKeywords" at bounding box center [83, 184] width 72 height 16
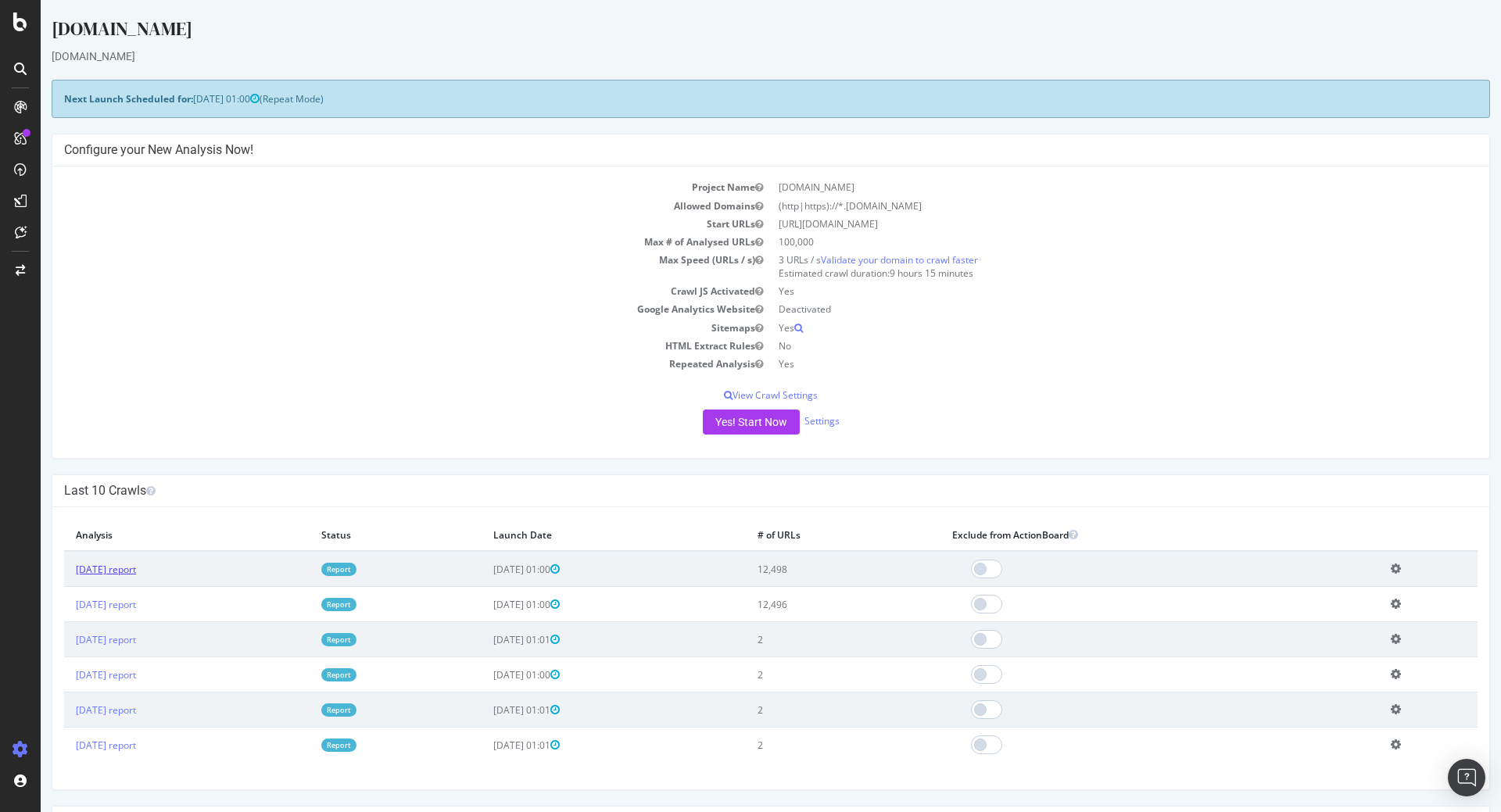
click at [136, 573] on link "[DATE] report" at bounding box center [106, 569] width 61 height 14
click at [136, 571] on link "[DATE] report" at bounding box center [106, 569] width 61 height 14
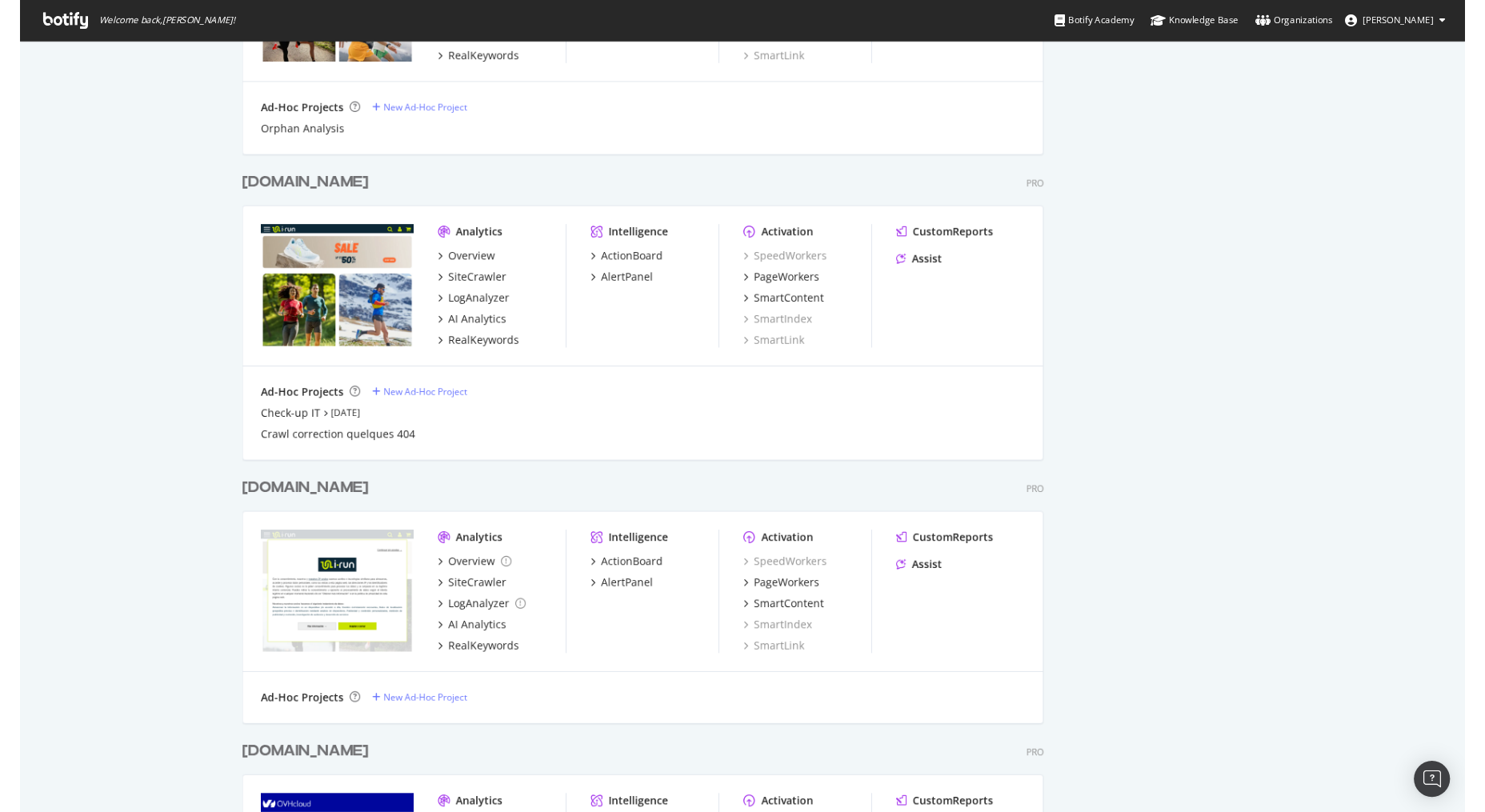
scroll to position [1343, 0]
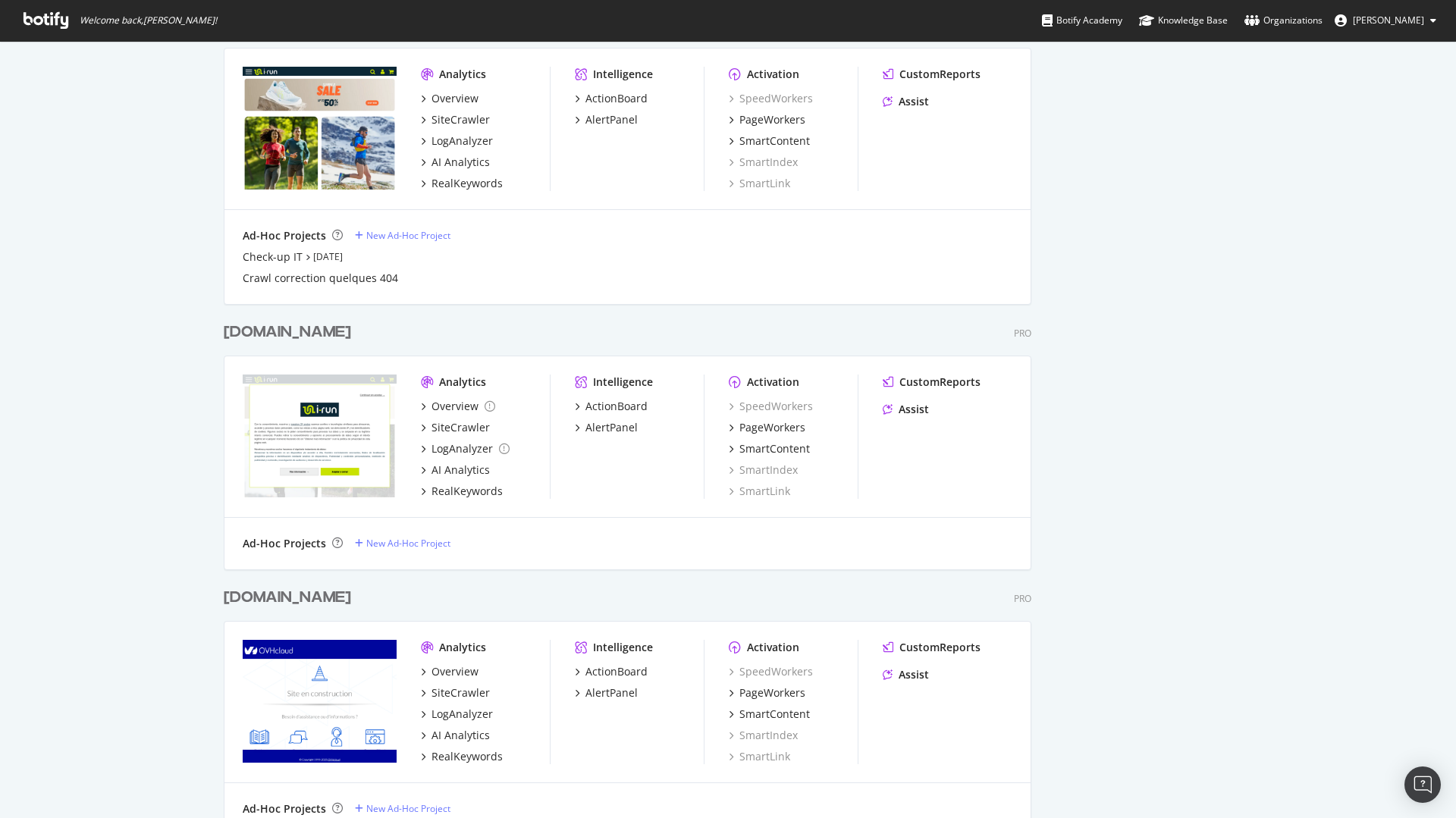
click at [254, 333] on div "[DOMAIN_NAME]" at bounding box center [287, 332] width 127 height 22
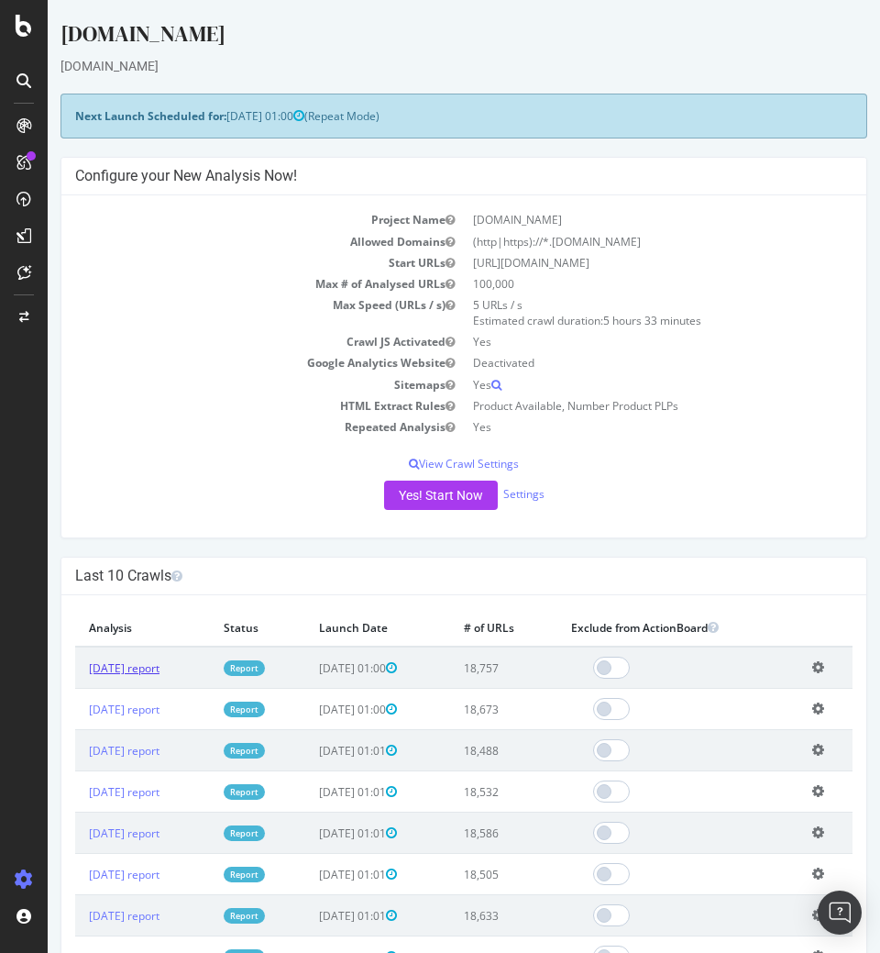
click at [160, 663] on link "[DATE] report" at bounding box center [124, 668] width 71 height 16
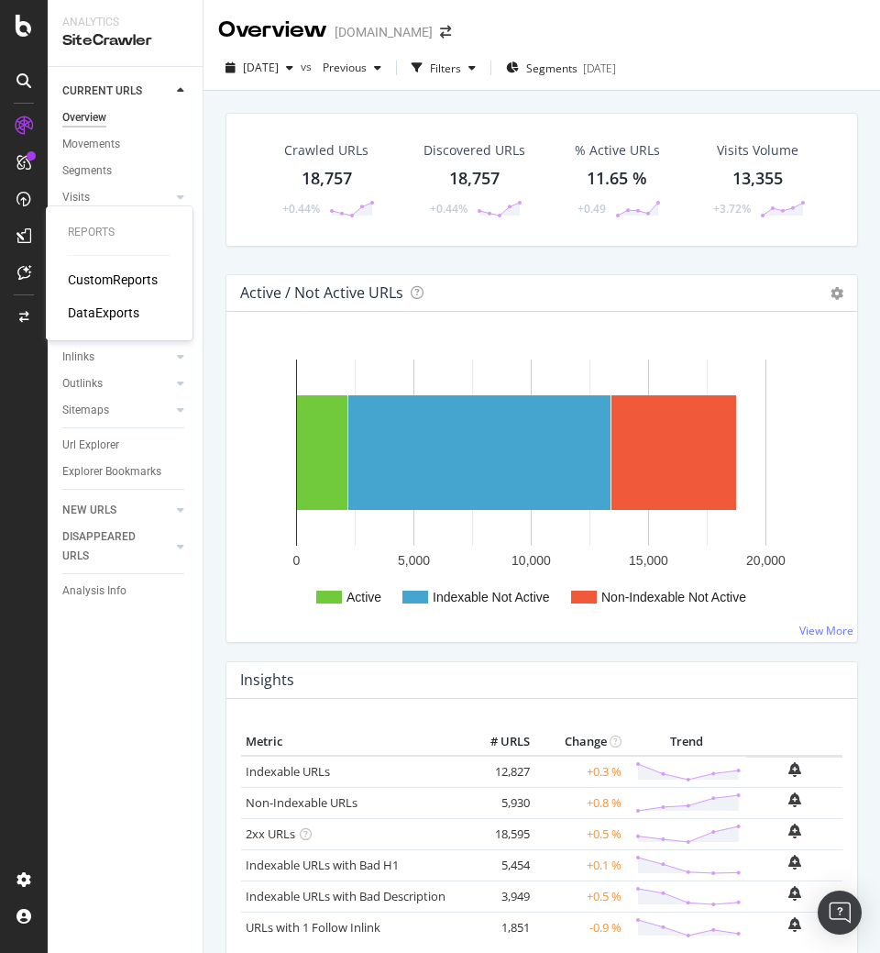
click at [104, 275] on div "CustomReports" at bounding box center [113, 279] width 90 height 18
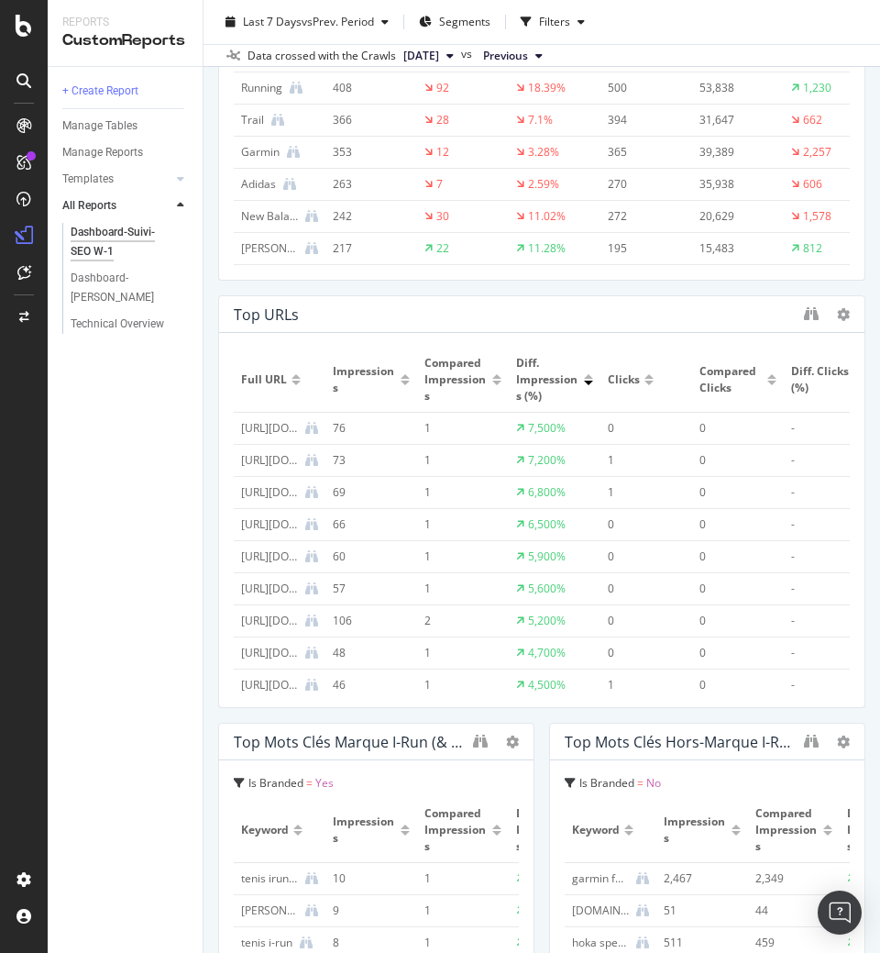
scroll to position [724, 0]
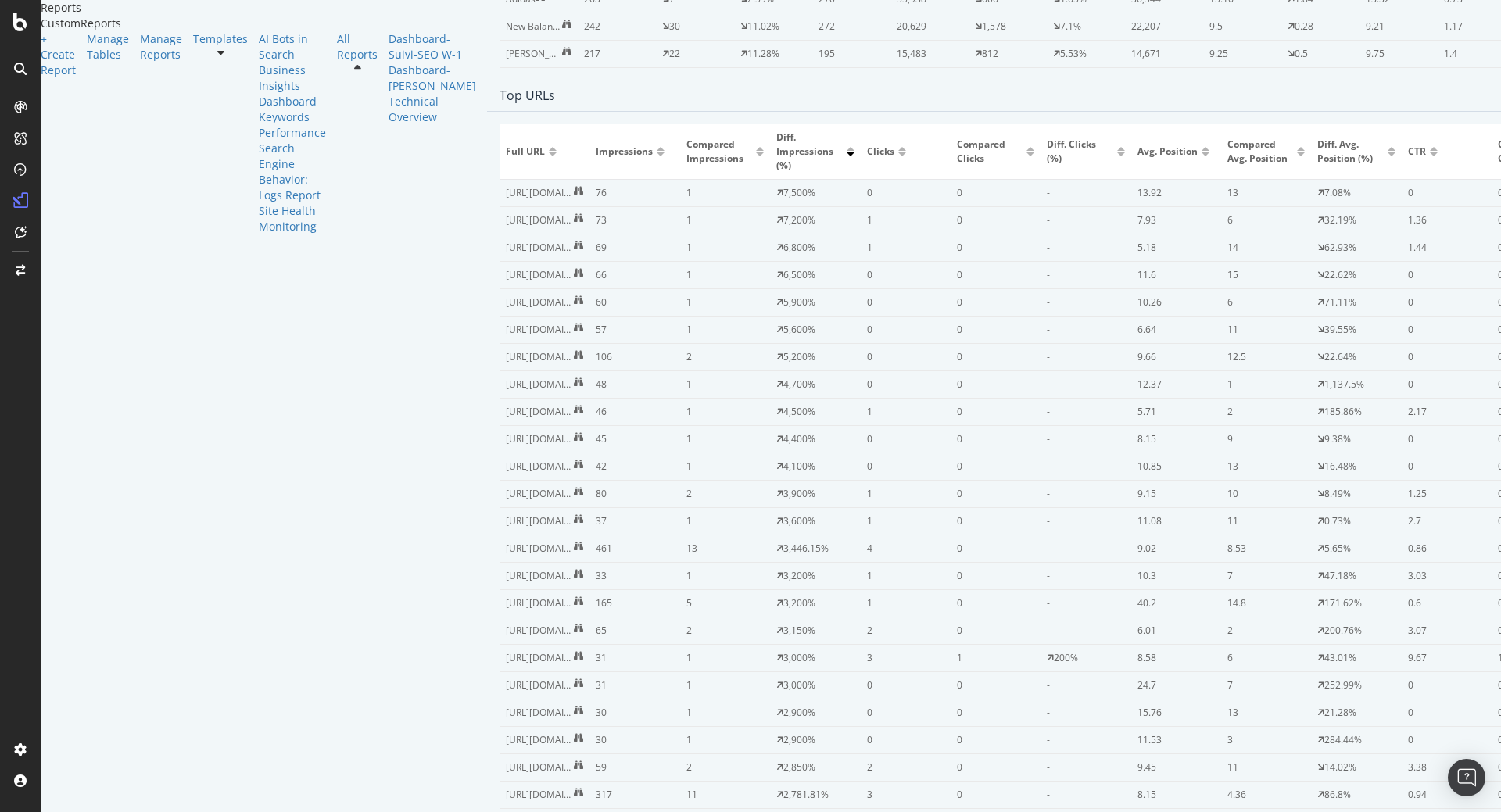
scroll to position [604, 0]
click at [898, 155] on div at bounding box center [902, 153] width 8 height 4
click at [1117, 149] on div at bounding box center [1120, 147] width 8 height 4
click at [1117, 155] on div at bounding box center [1120, 153] width 8 height 4
click at [898, 155] on div at bounding box center [902, 153] width 8 height 4
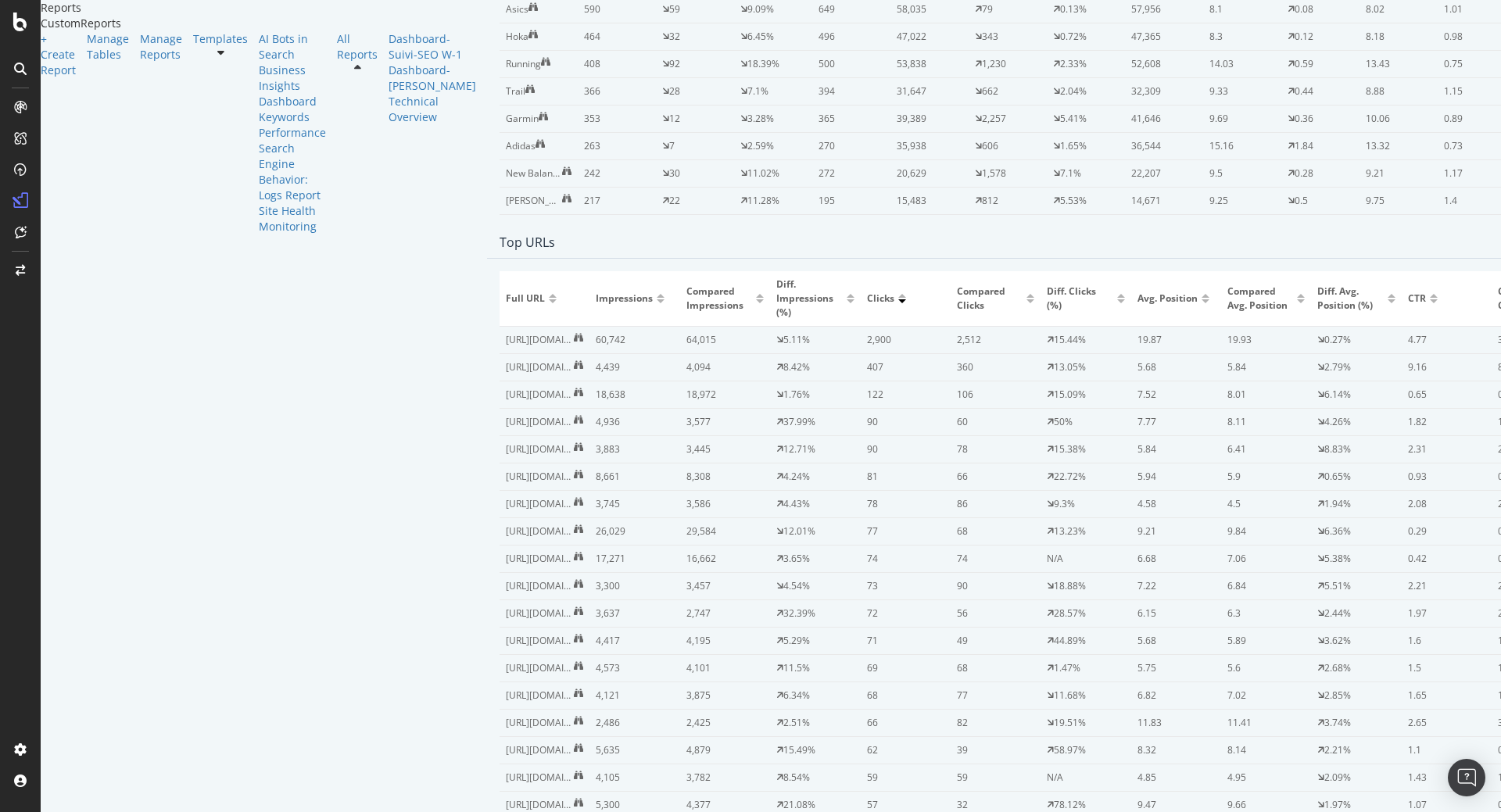
scroll to position [0, 0]
